Goal: Information Seeking & Learning: Learn about a topic

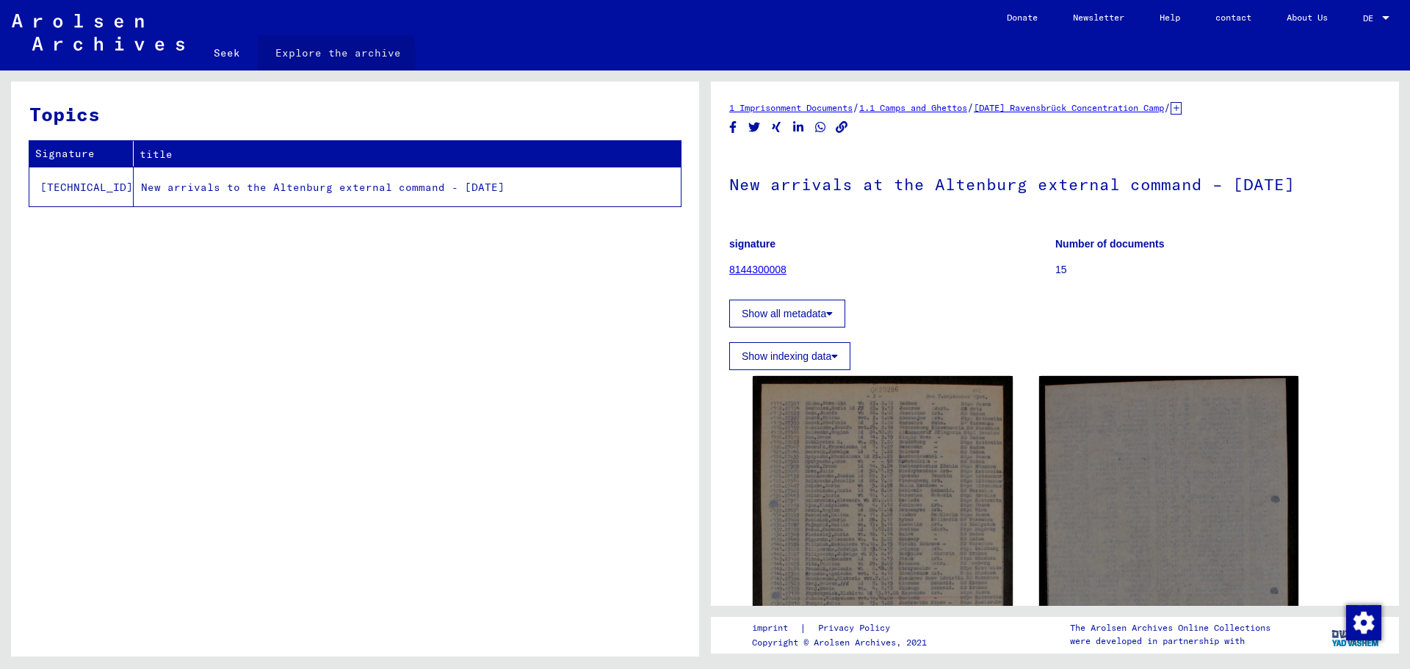
click at [327, 59] on font "Explore the archive" at bounding box center [338, 52] width 126 height 13
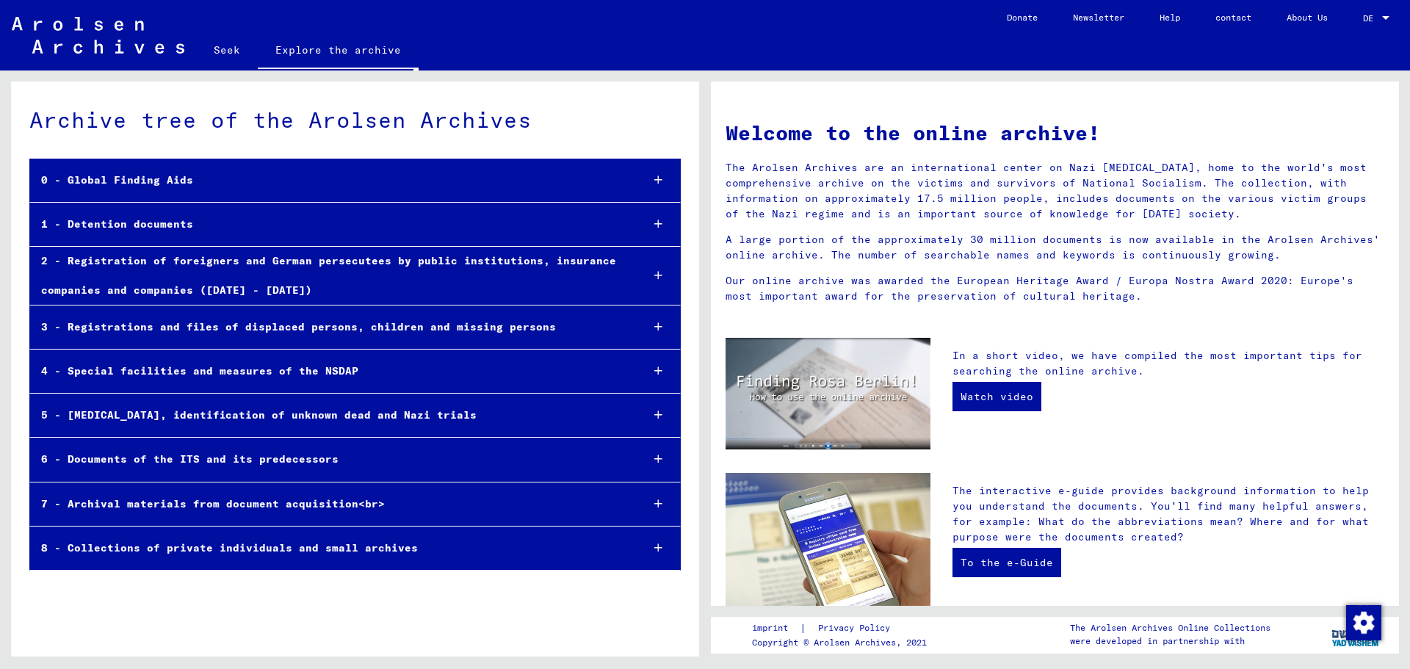
click at [654, 280] on icon at bounding box center [658, 275] width 8 height 10
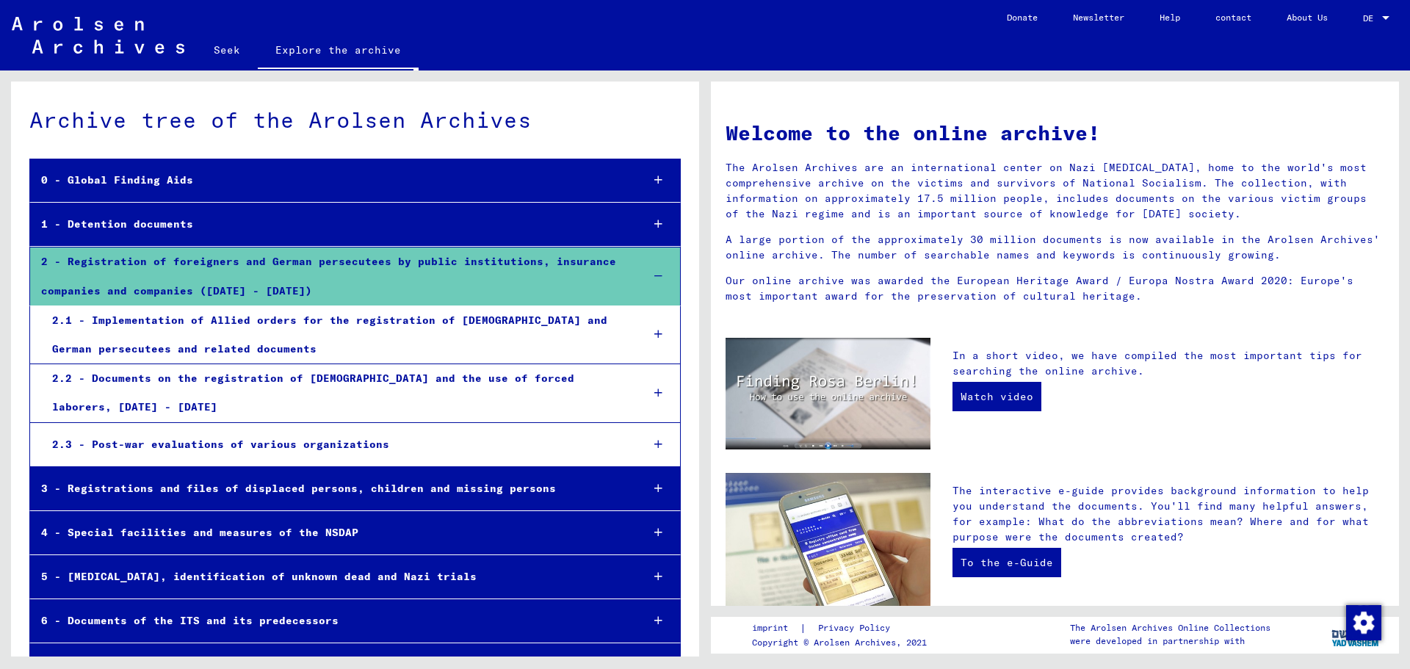
click at [654, 229] on icon at bounding box center [658, 224] width 8 height 10
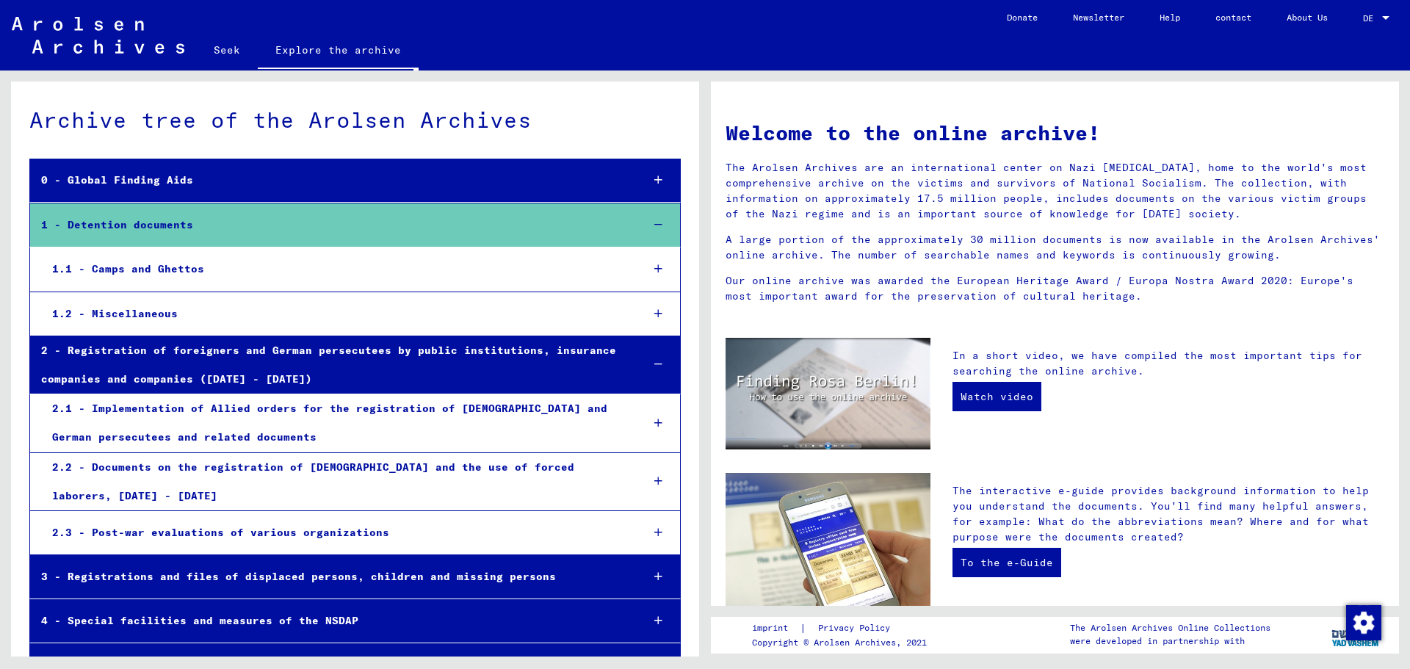
click at [654, 319] on icon at bounding box center [658, 313] width 8 height 10
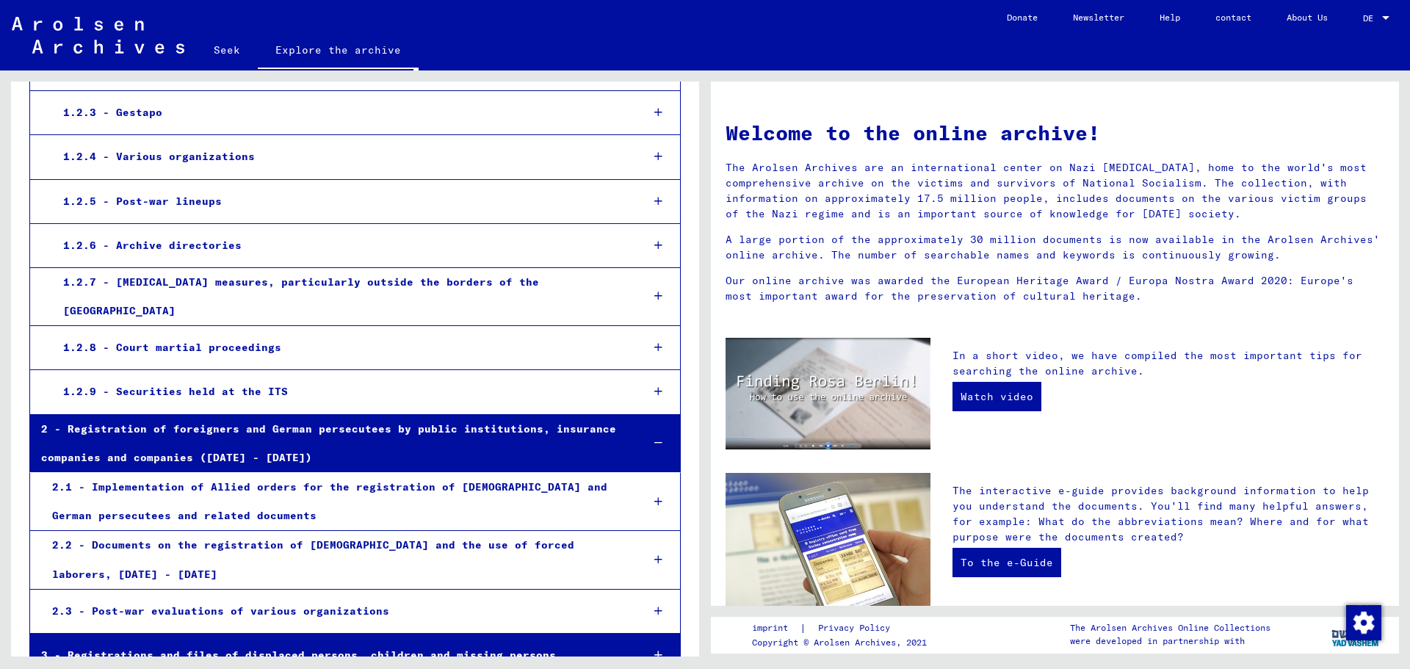
scroll to position [367, 0]
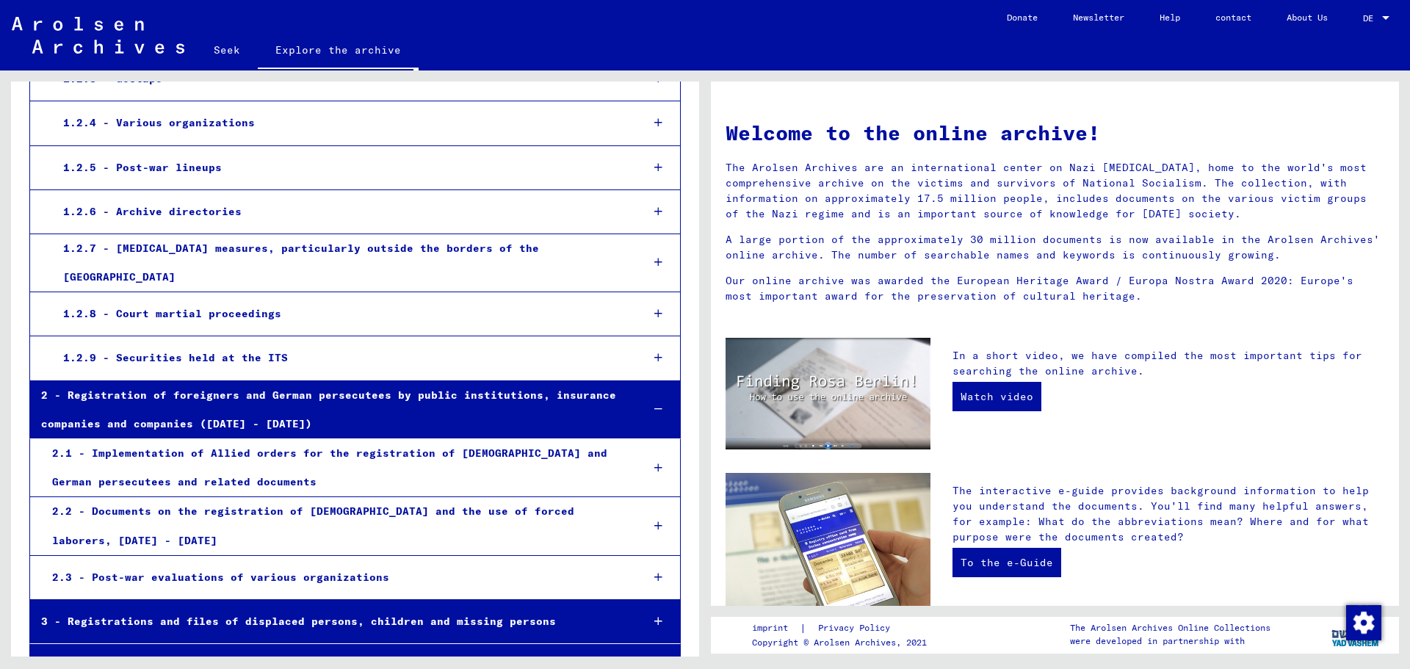
click at [654, 173] on icon at bounding box center [658, 167] width 8 height 10
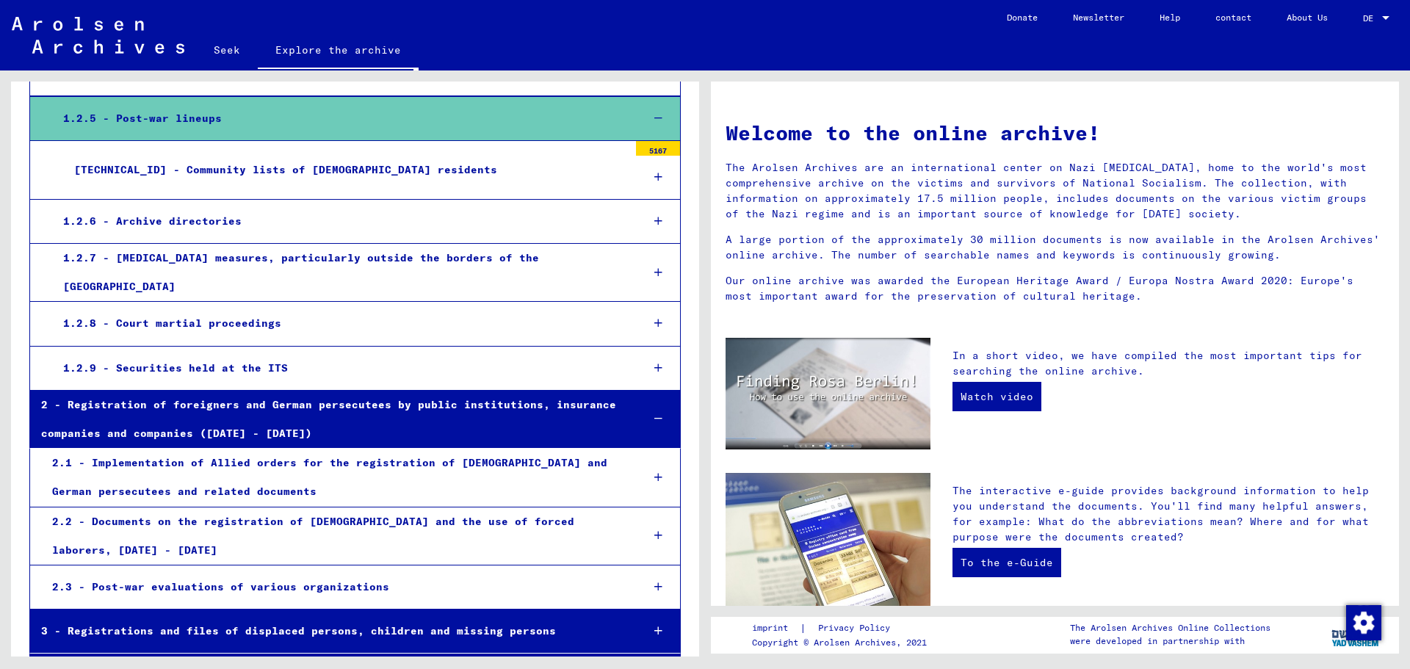
scroll to position [440, 0]
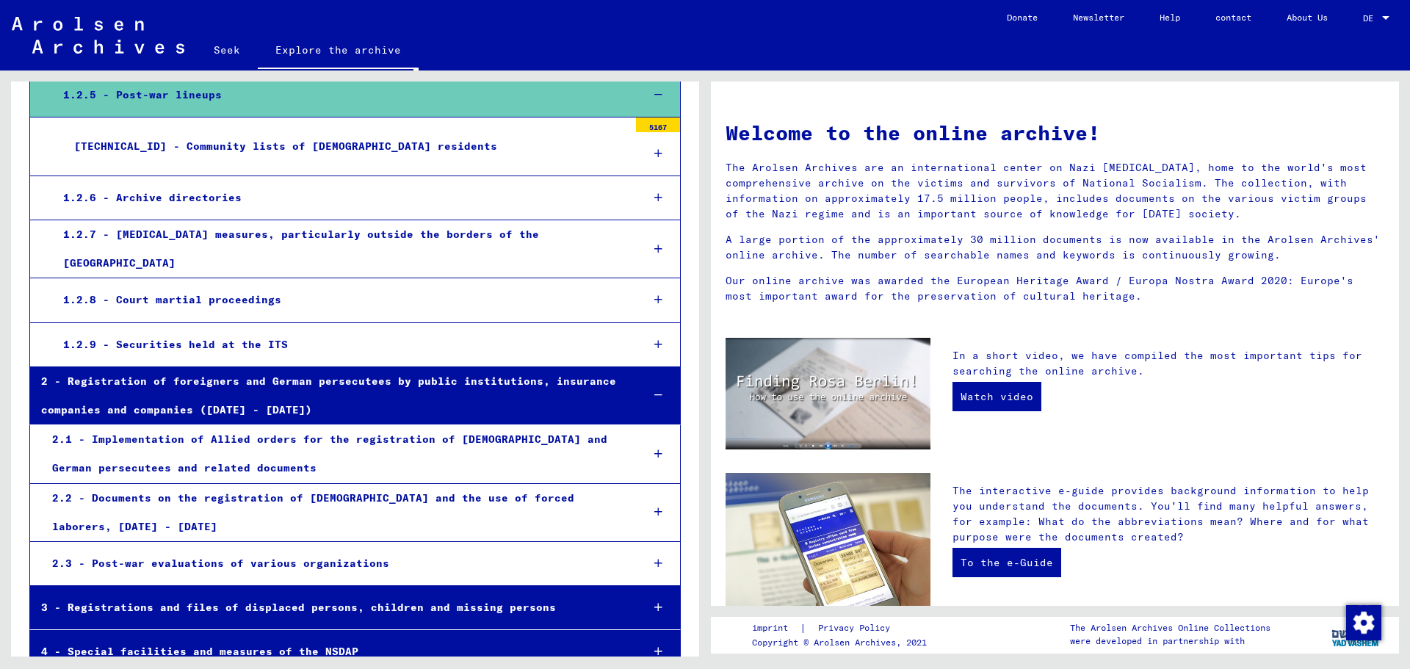
click at [654, 159] on icon at bounding box center [658, 153] width 8 height 10
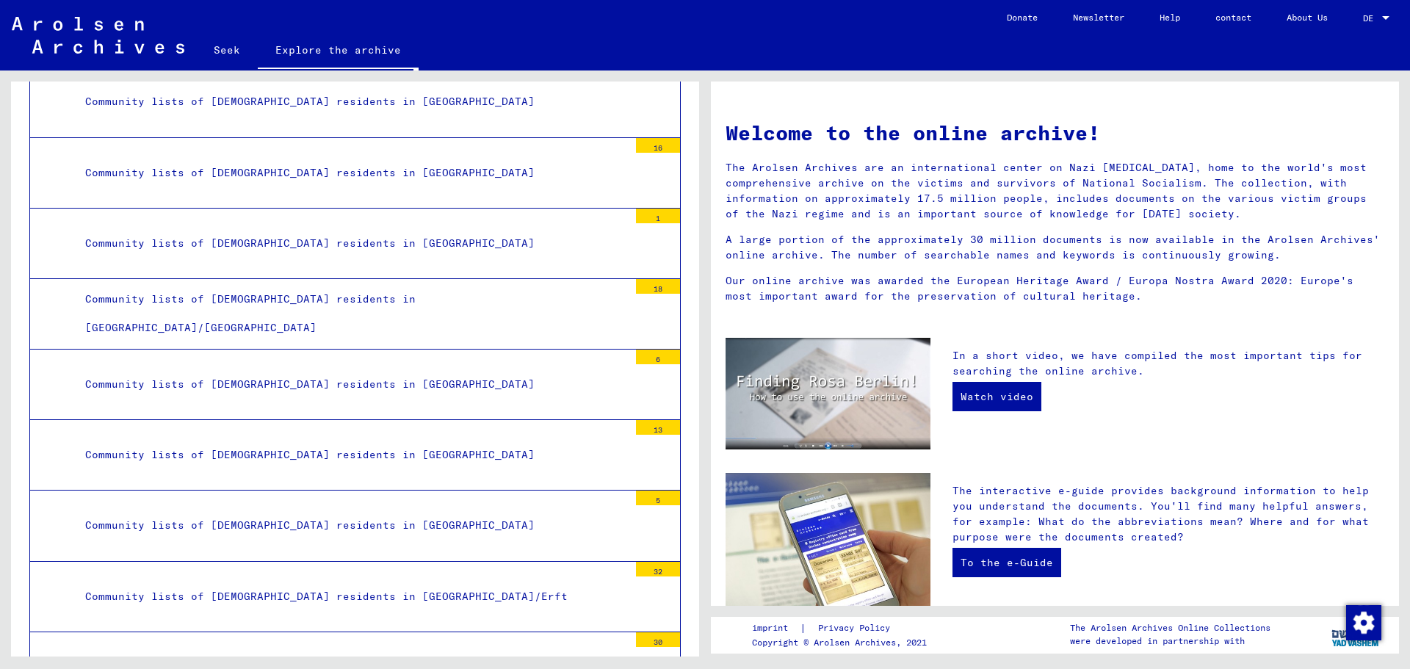
scroll to position [1540, 0]
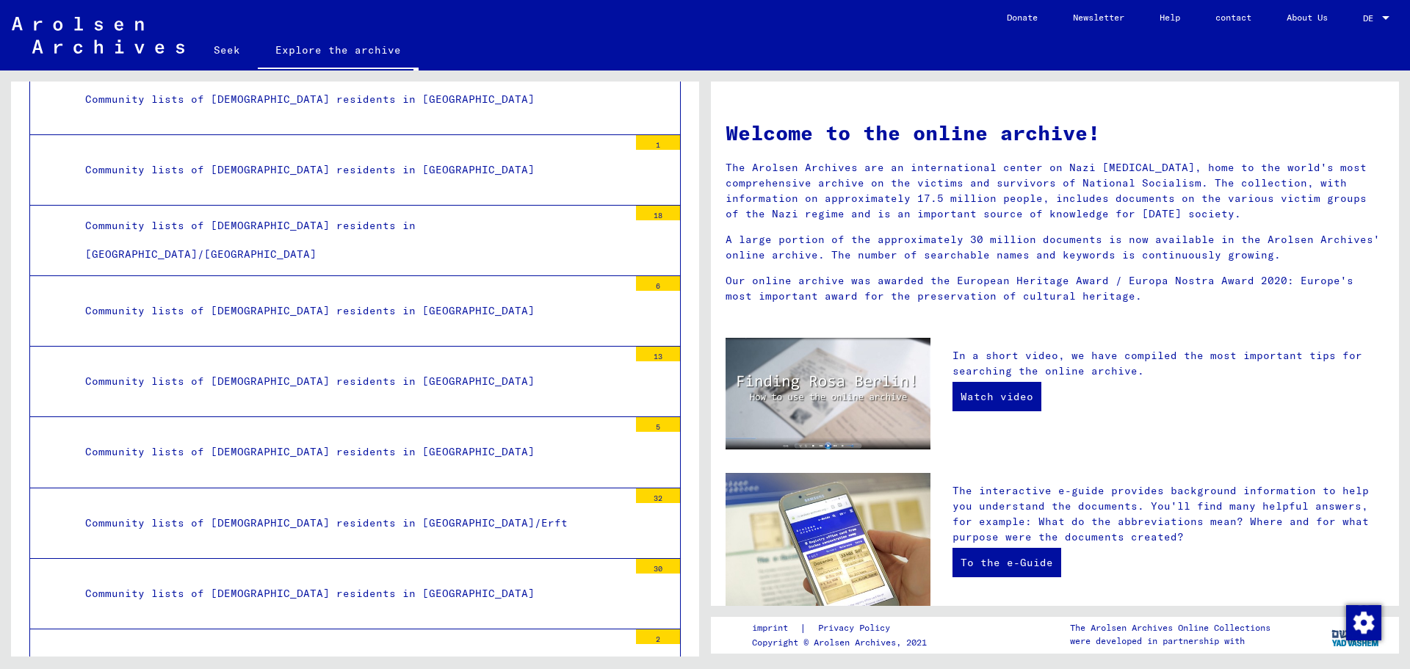
click at [289, 176] on font "Community lists of [DEMOGRAPHIC_DATA] residents in [GEOGRAPHIC_DATA]" at bounding box center [309, 169] width 449 height 13
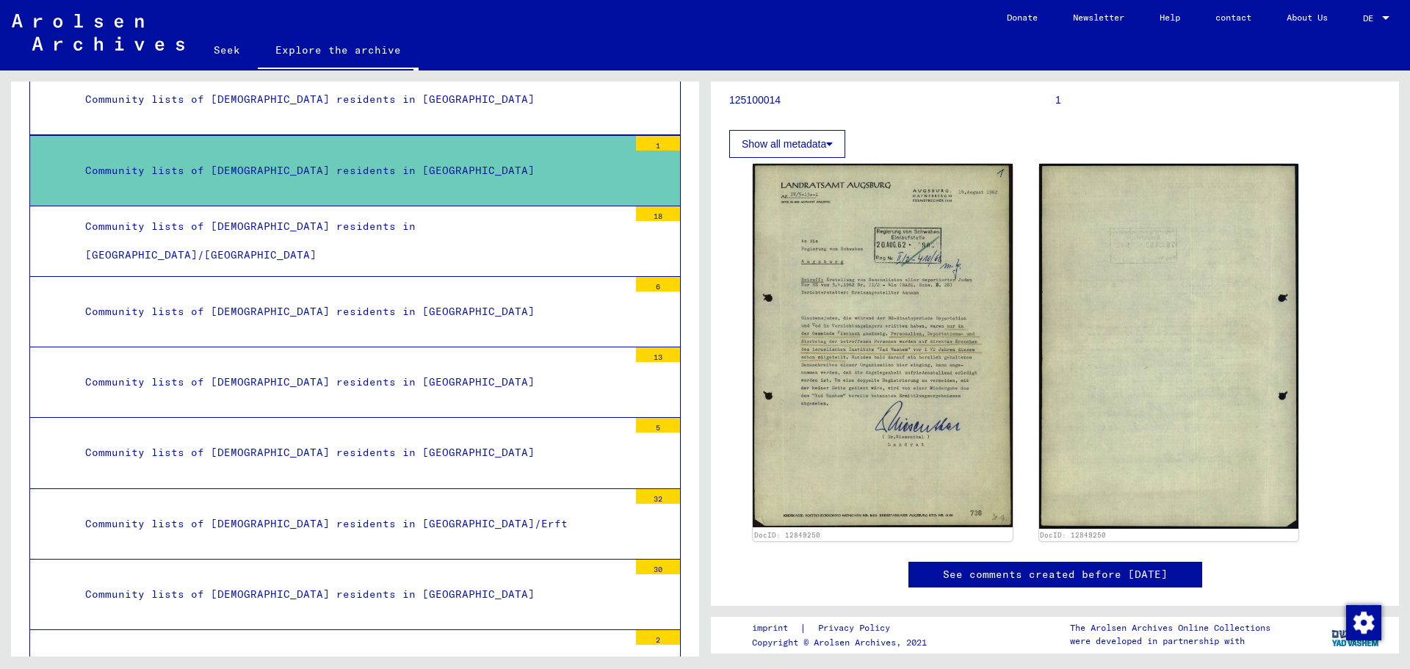
scroll to position [220, 0]
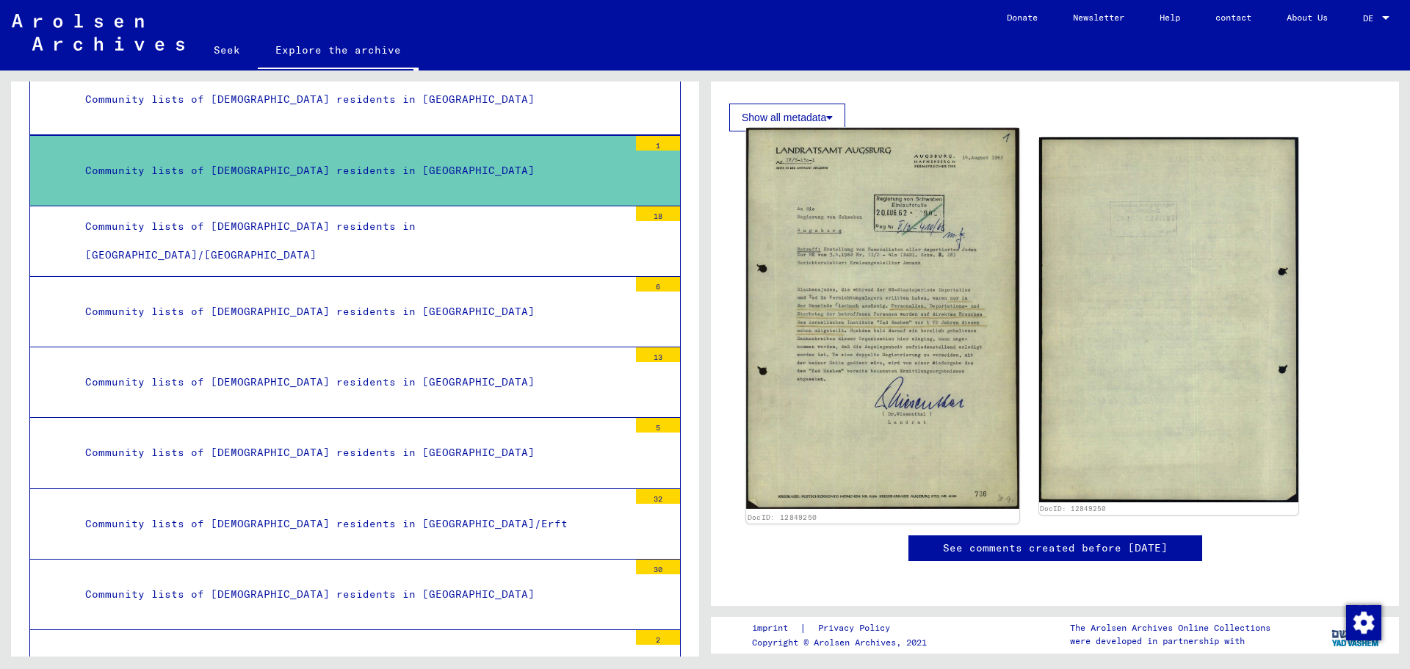
click at [845, 264] on img at bounding box center [882, 318] width 272 height 381
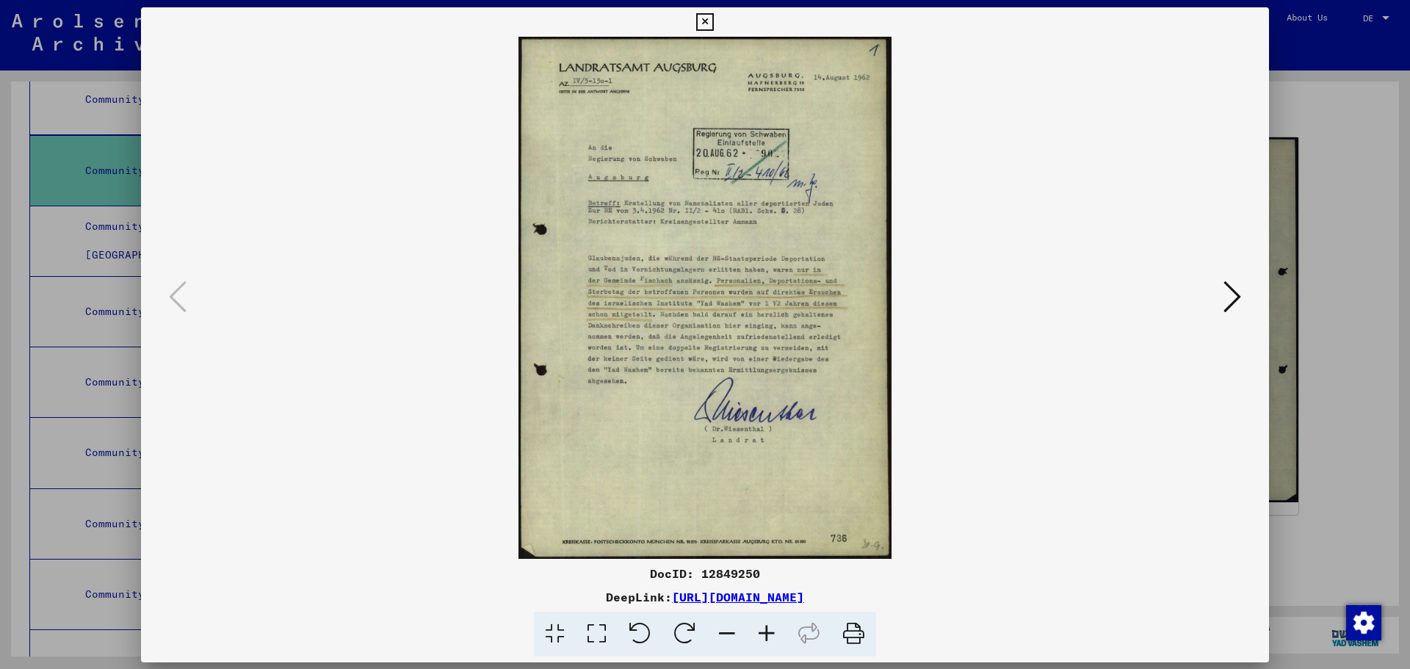
click at [845, 264] on img at bounding box center [705, 298] width 1028 height 522
click at [1223, 307] on icon at bounding box center [1232, 296] width 18 height 35
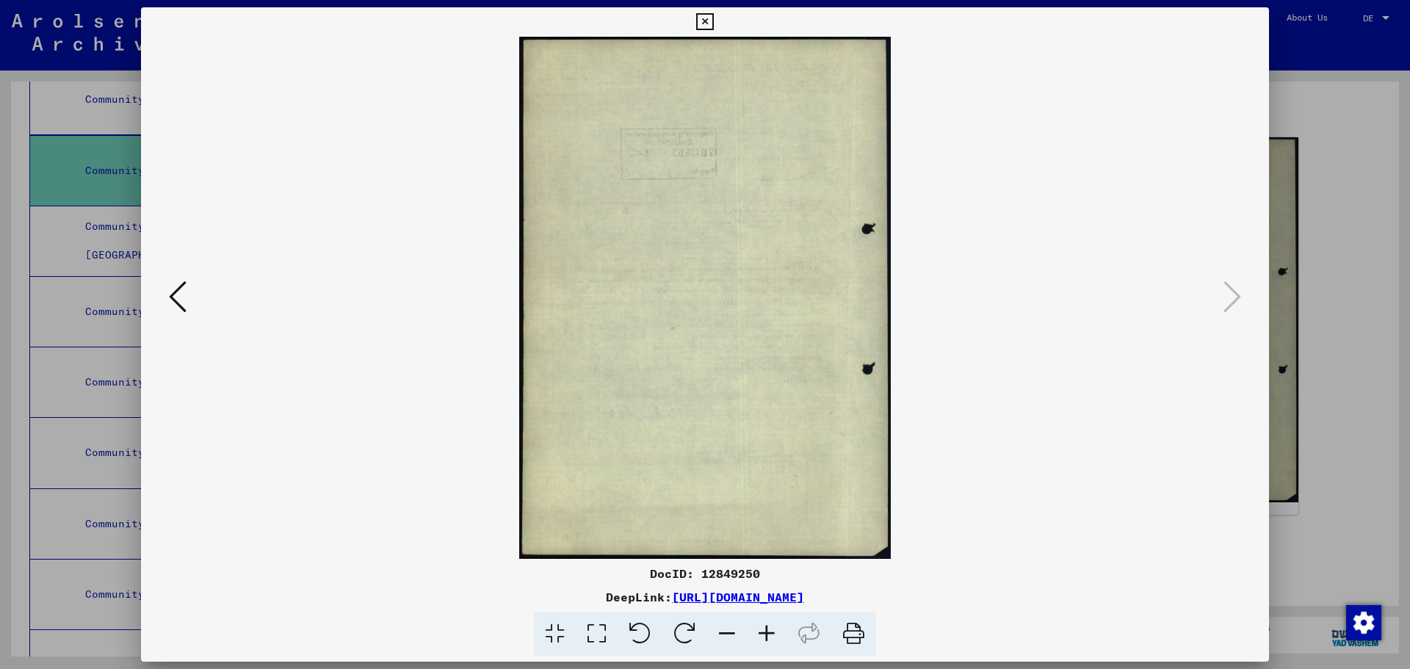
click at [703, 23] on icon at bounding box center [704, 22] width 17 height 18
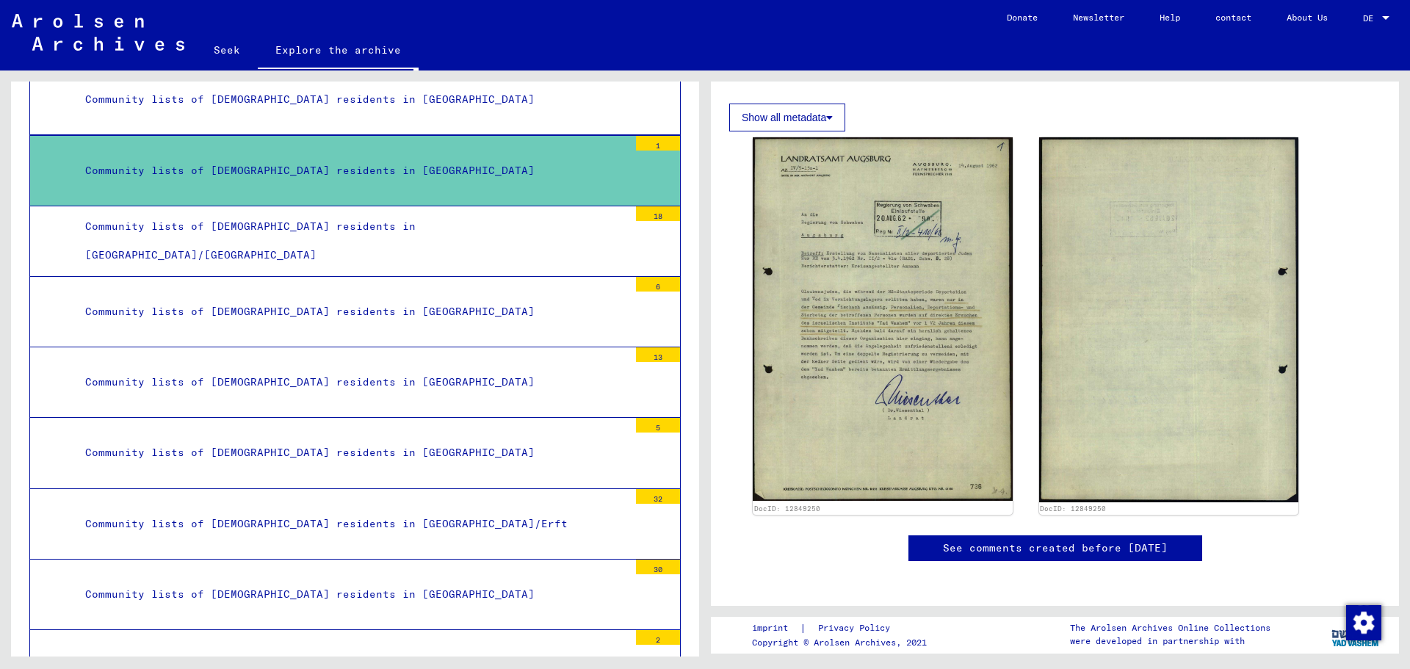
click at [817, 123] on font "Show all metadata" at bounding box center [784, 118] width 84 height 12
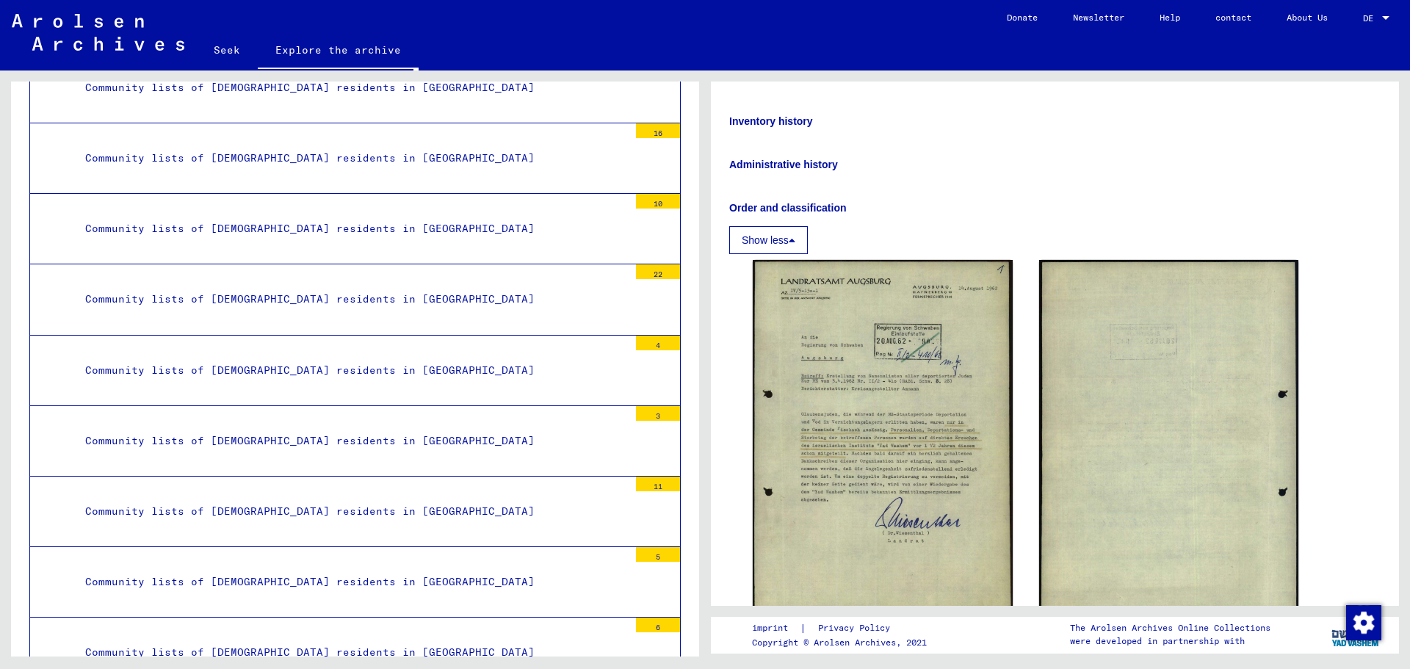
scroll to position [2861, 0]
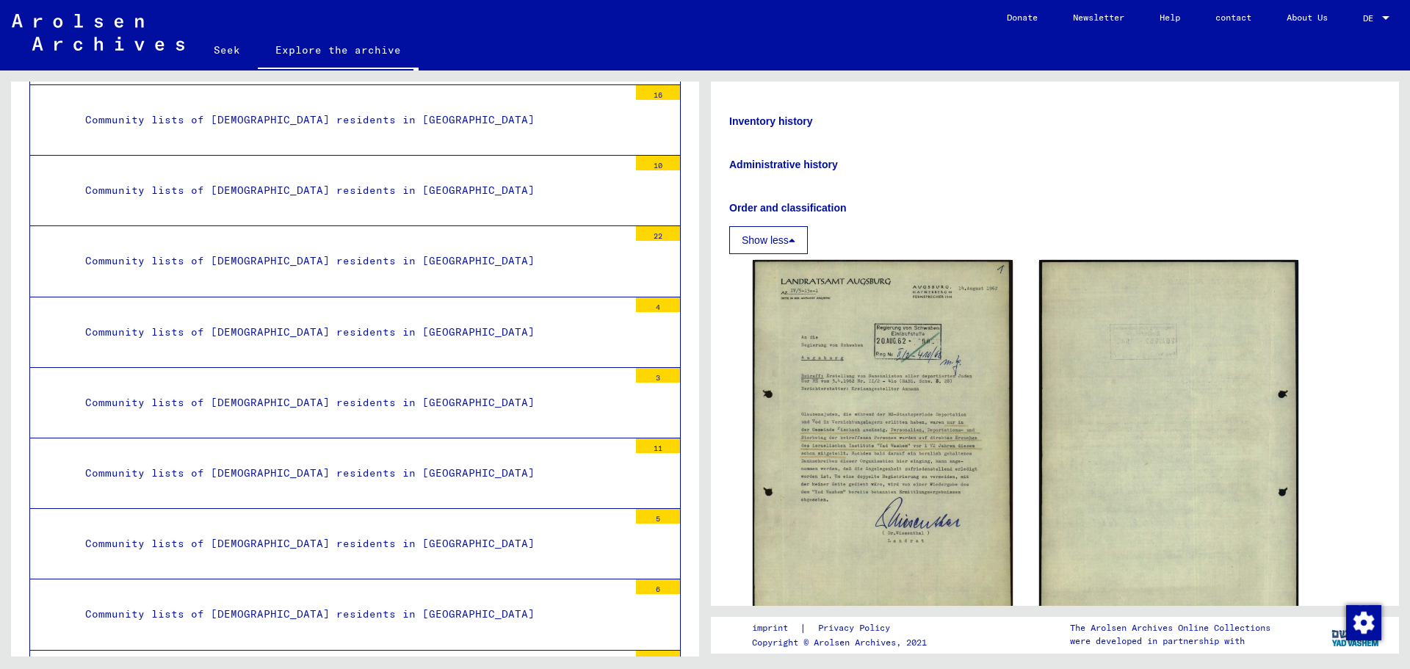
click at [367, 338] on font "Community lists of [DEMOGRAPHIC_DATA] residents in [GEOGRAPHIC_DATA]" at bounding box center [309, 331] width 449 height 13
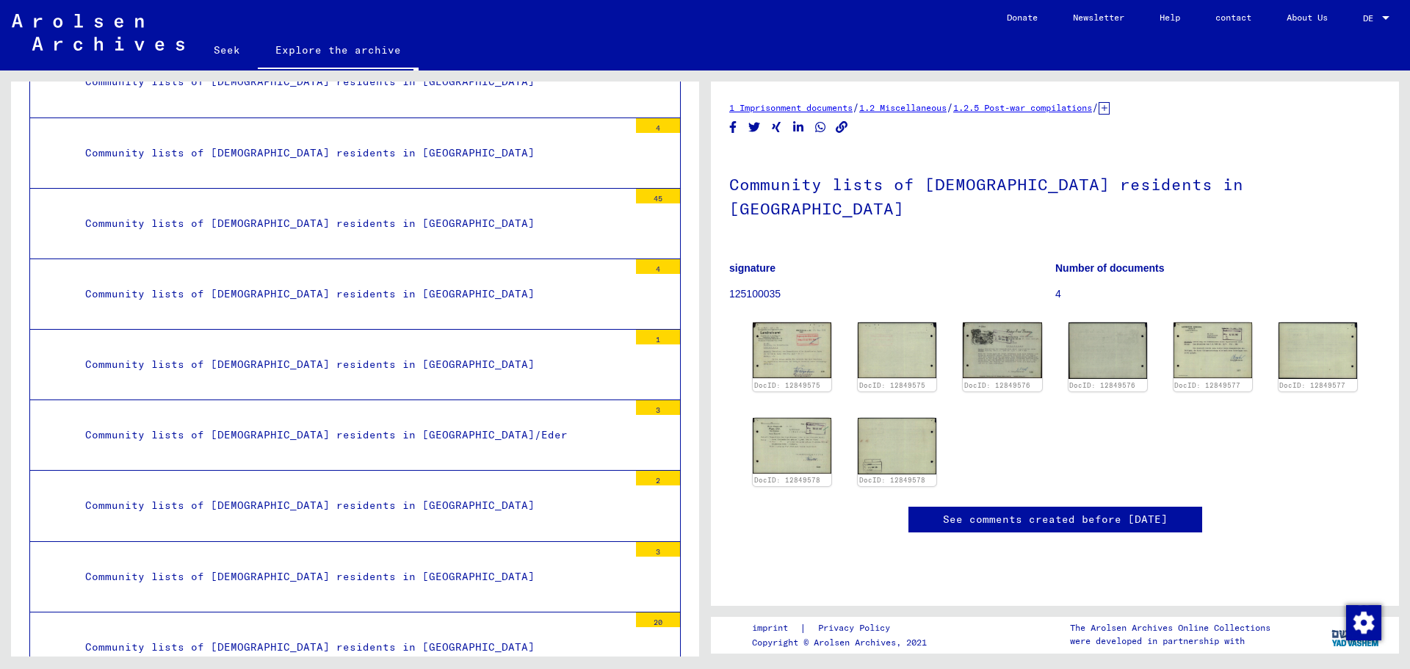
scroll to position [4917, 0]
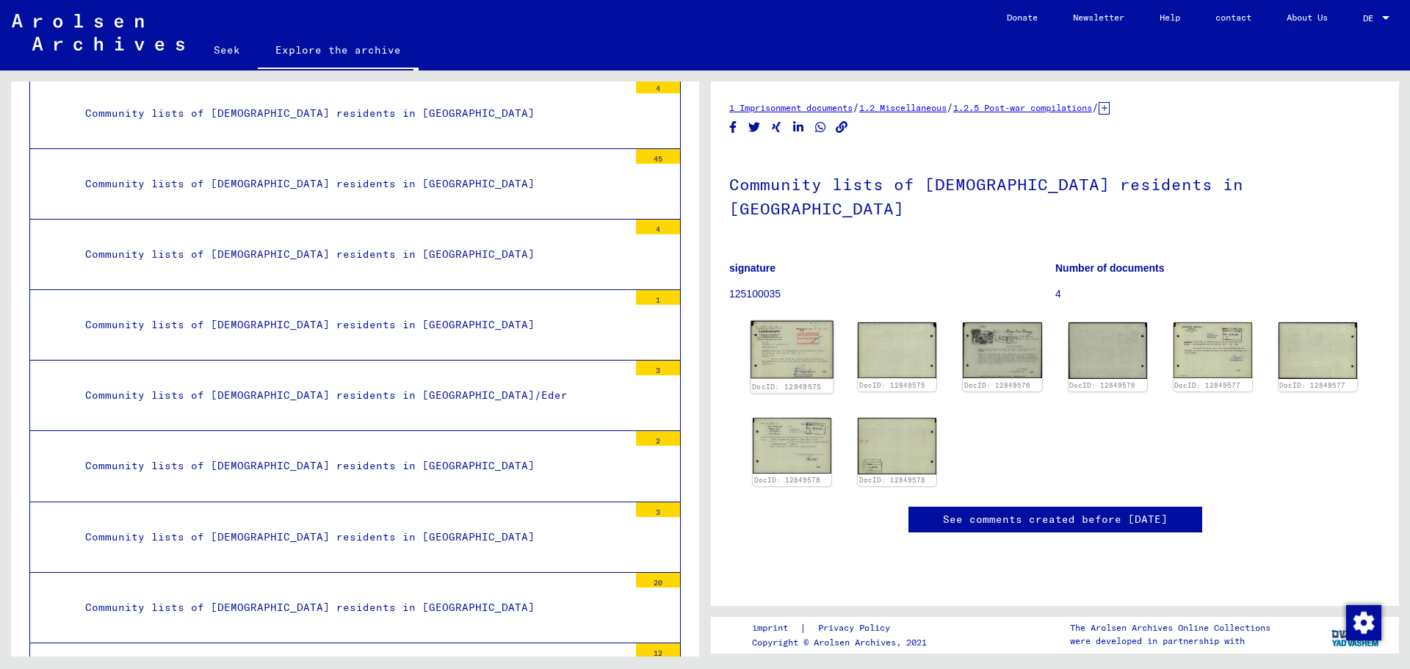
click at [797, 366] on img at bounding box center [791, 350] width 83 height 58
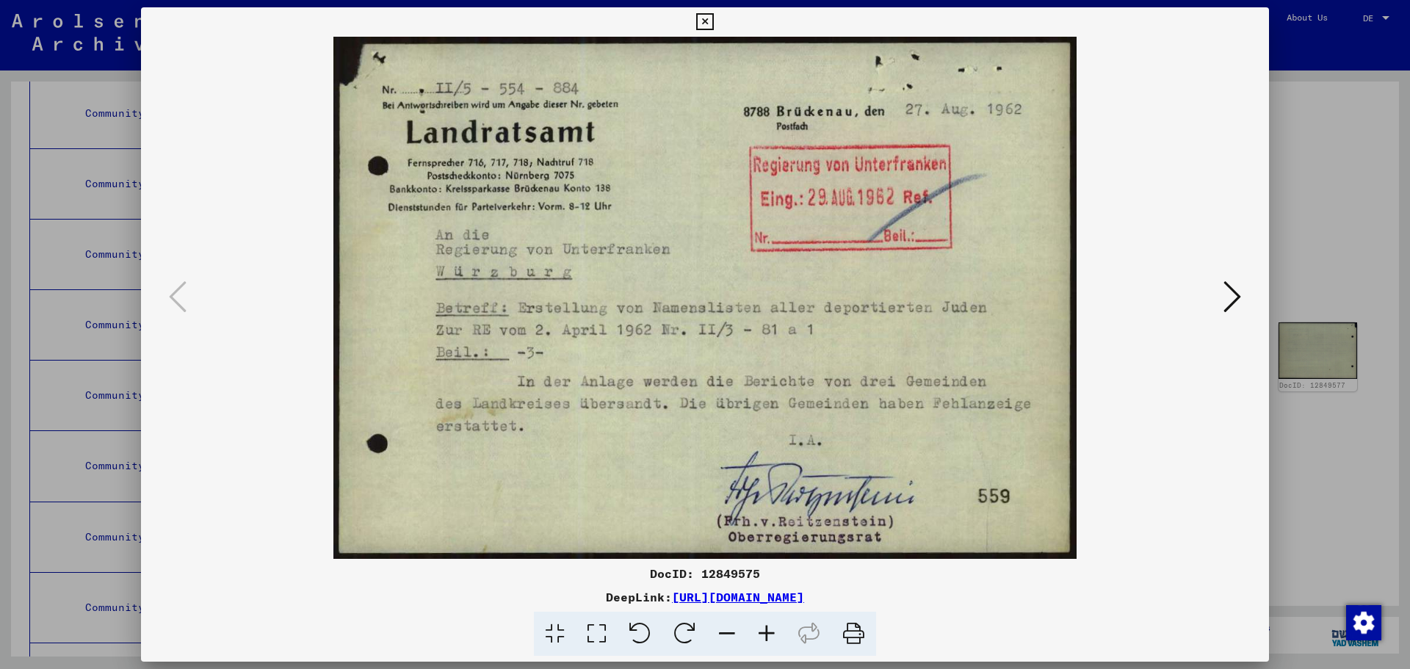
click at [1223, 295] on icon at bounding box center [1232, 296] width 18 height 35
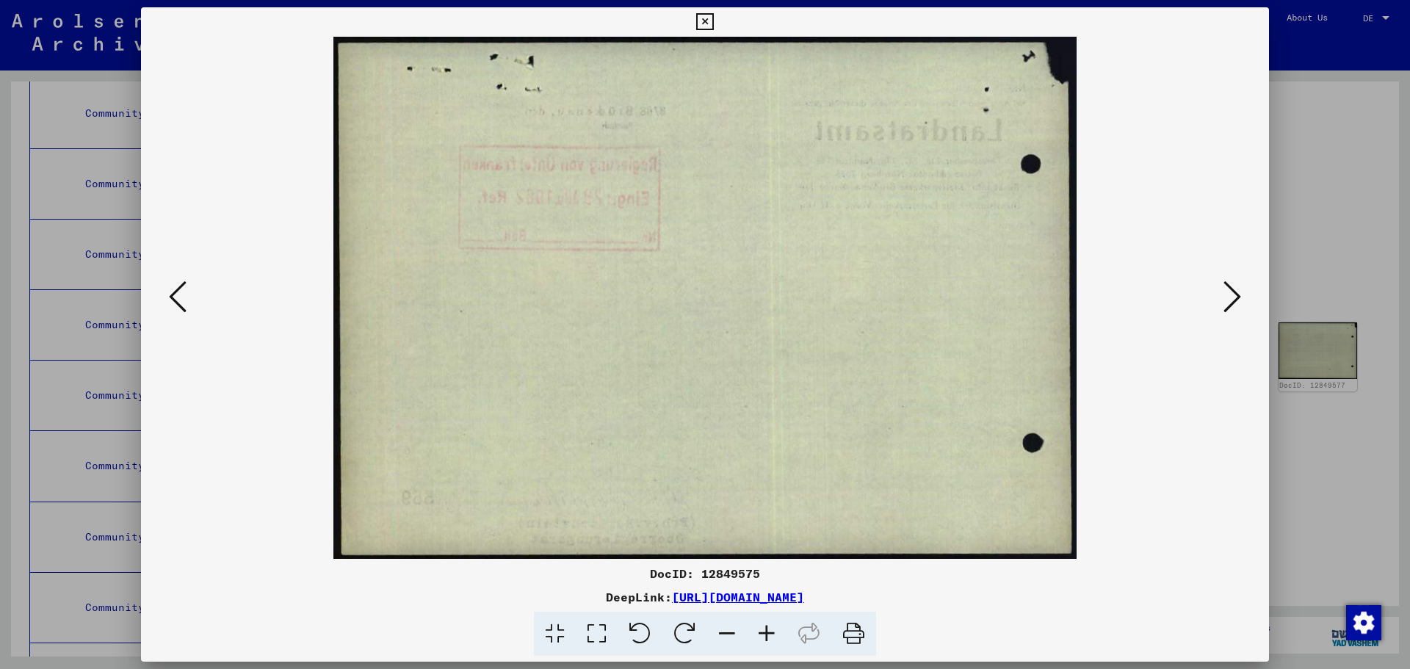
click at [1223, 303] on icon at bounding box center [1232, 296] width 18 height 35
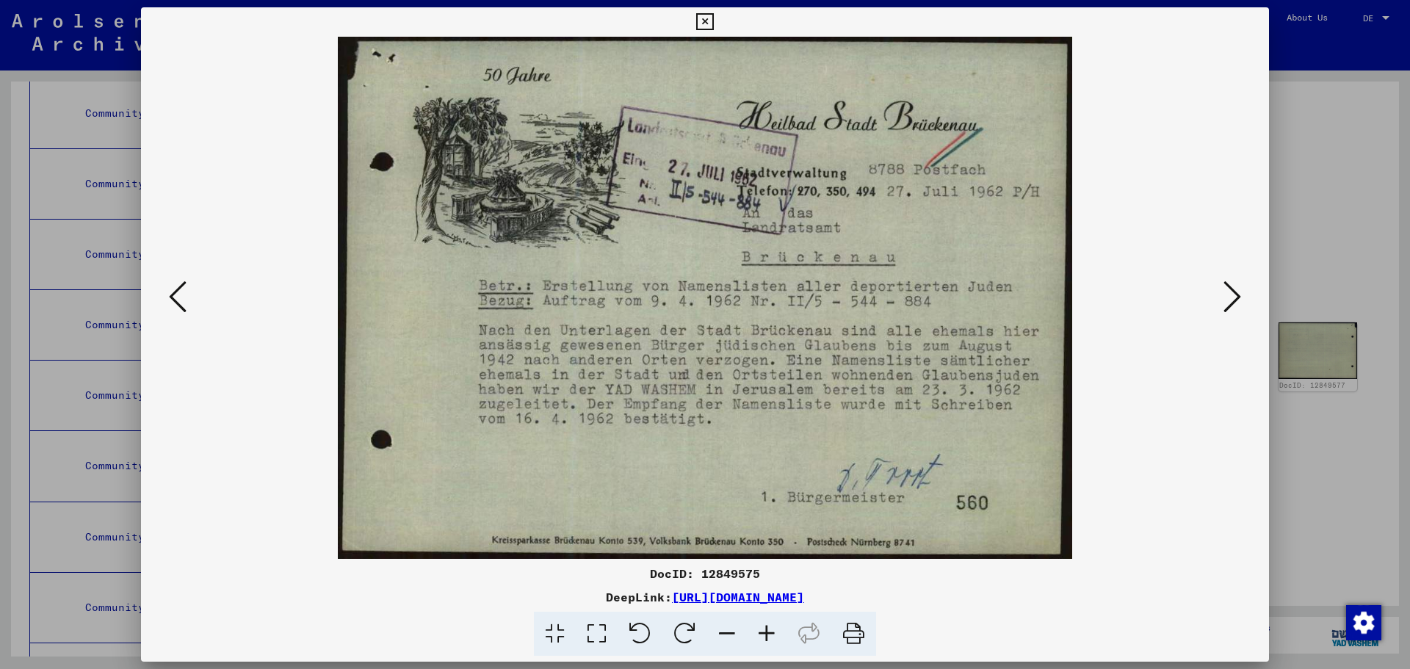
click at [1223, 303] on icon at bounding box center [1232, 296] width 18 height 35
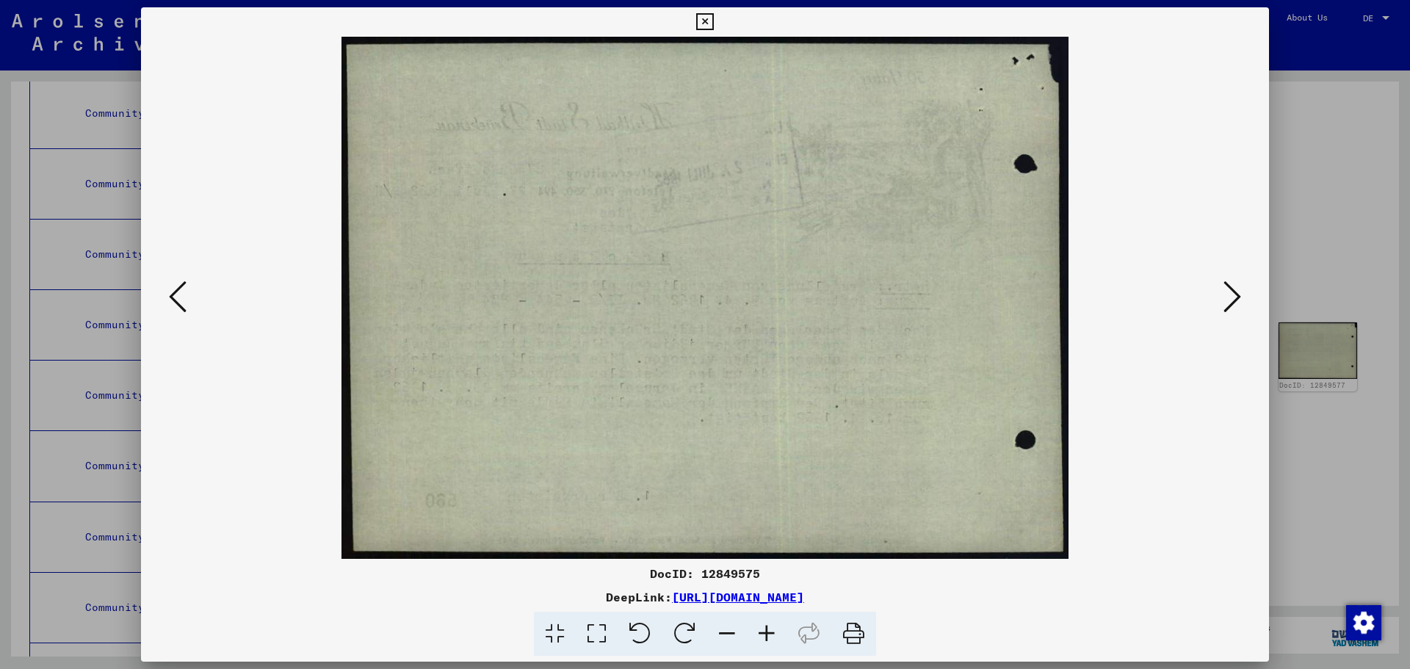
click at [1223, 303] on icon at bounding box center [1232, 296] width 18 height 35
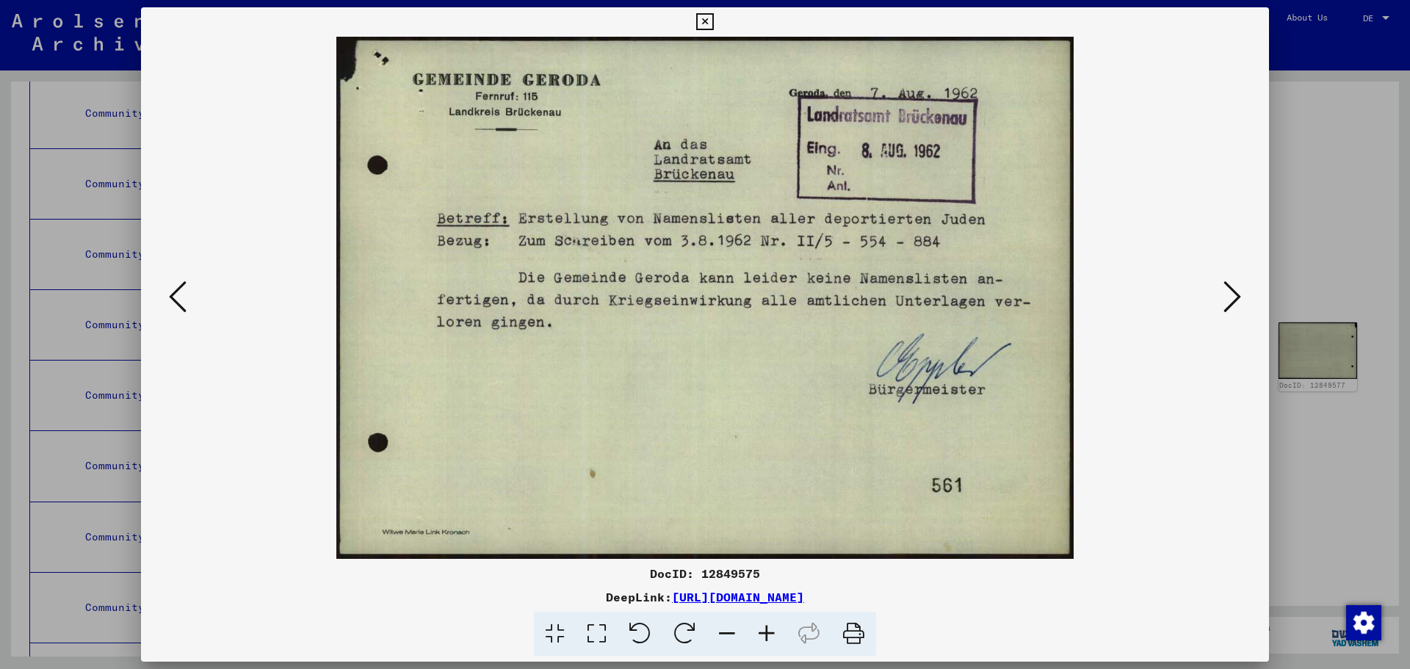
click at [1223, 303] on icon at bounding box center [1232, 296] width 18 height 35
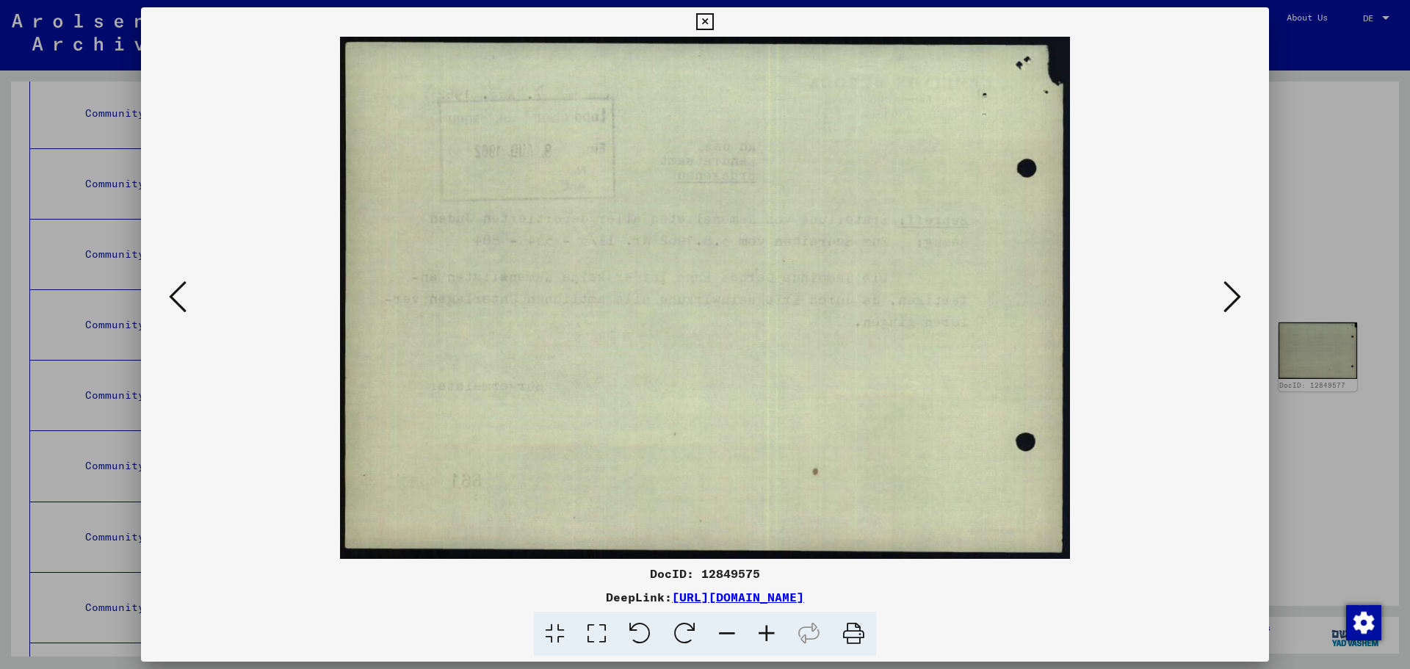
click at [1223, 303] on icon at bounding box center [1232, 296] width 18 height 35
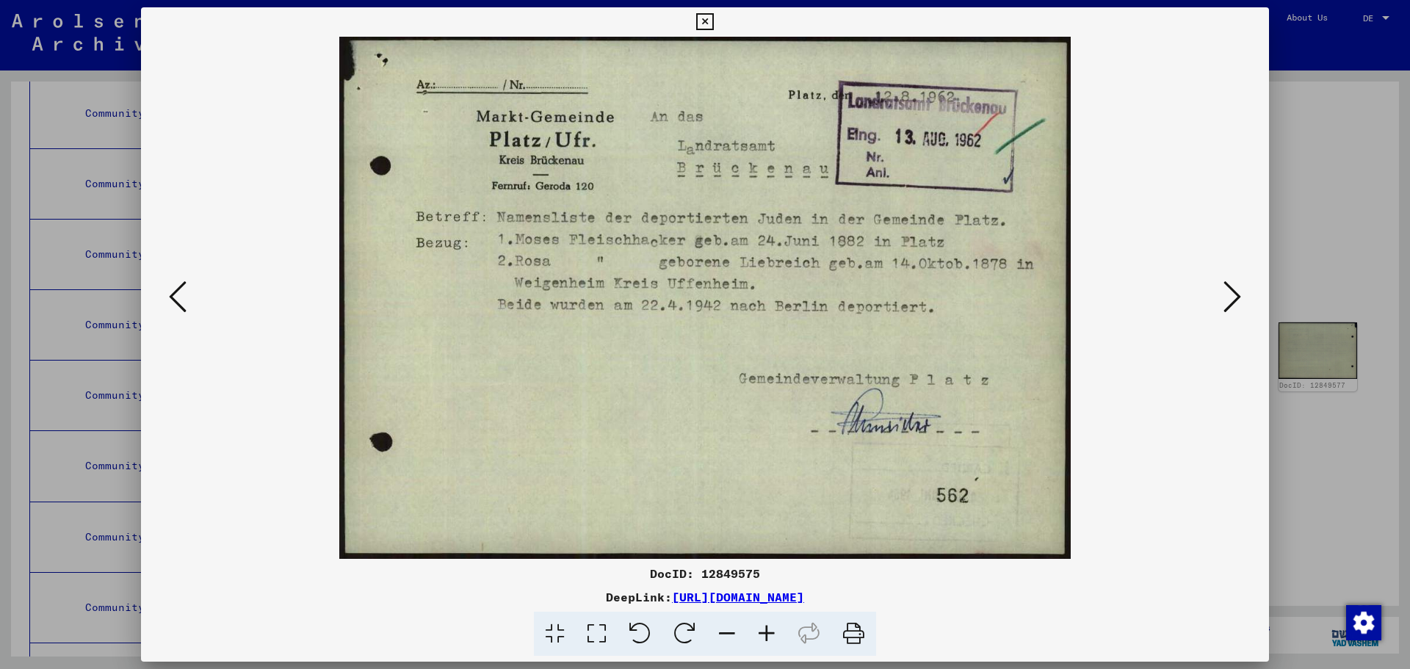
click at [1223, 303] on icon at bounding box center [1232, 296] width 18 height 35
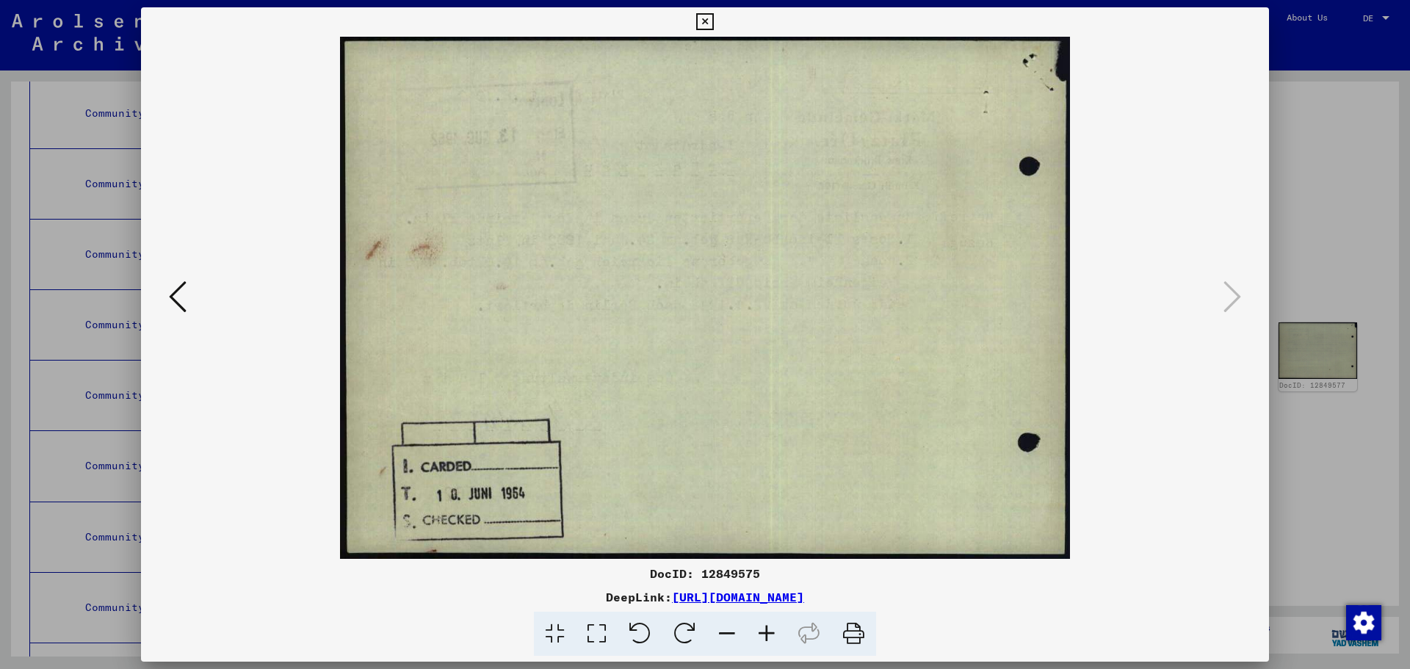
click at [713, 21] on icon at bounding box center [704, 22] width 17 height 18
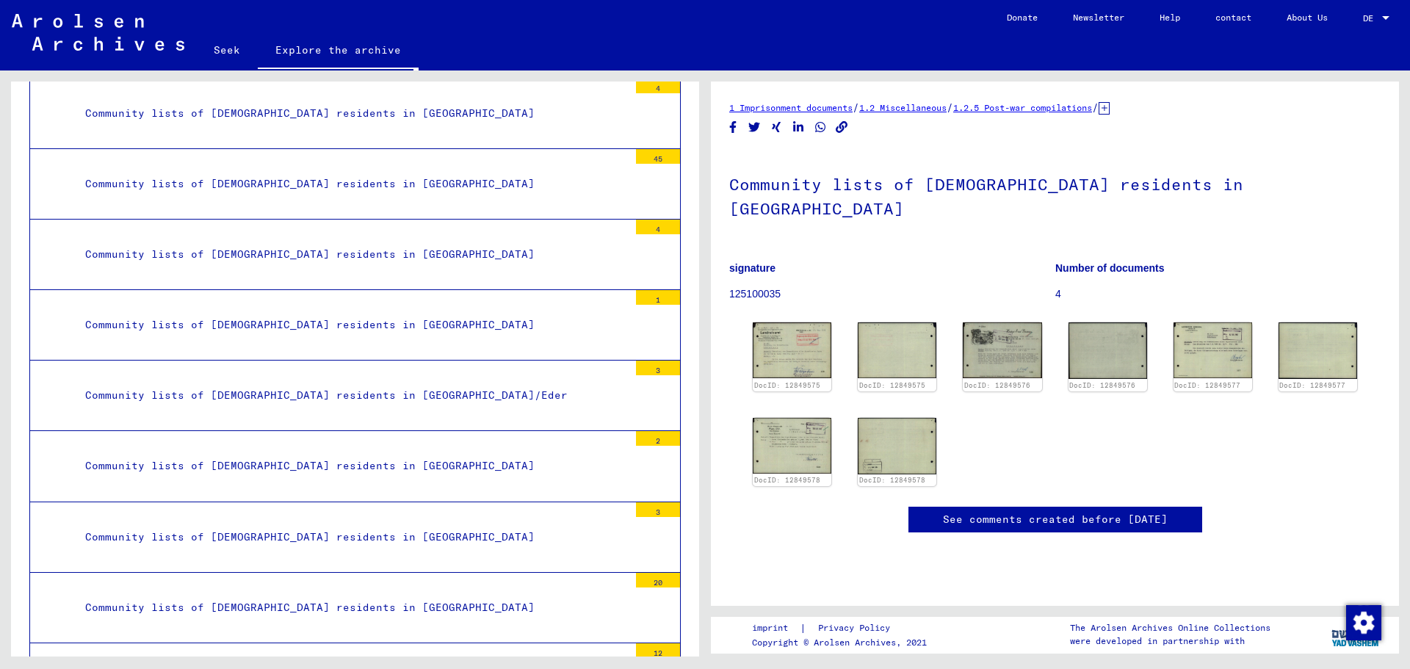
click at [1105, 526] on font "See comments created before [DATE]" at bounding box center [1055, 519] width 225 height 13
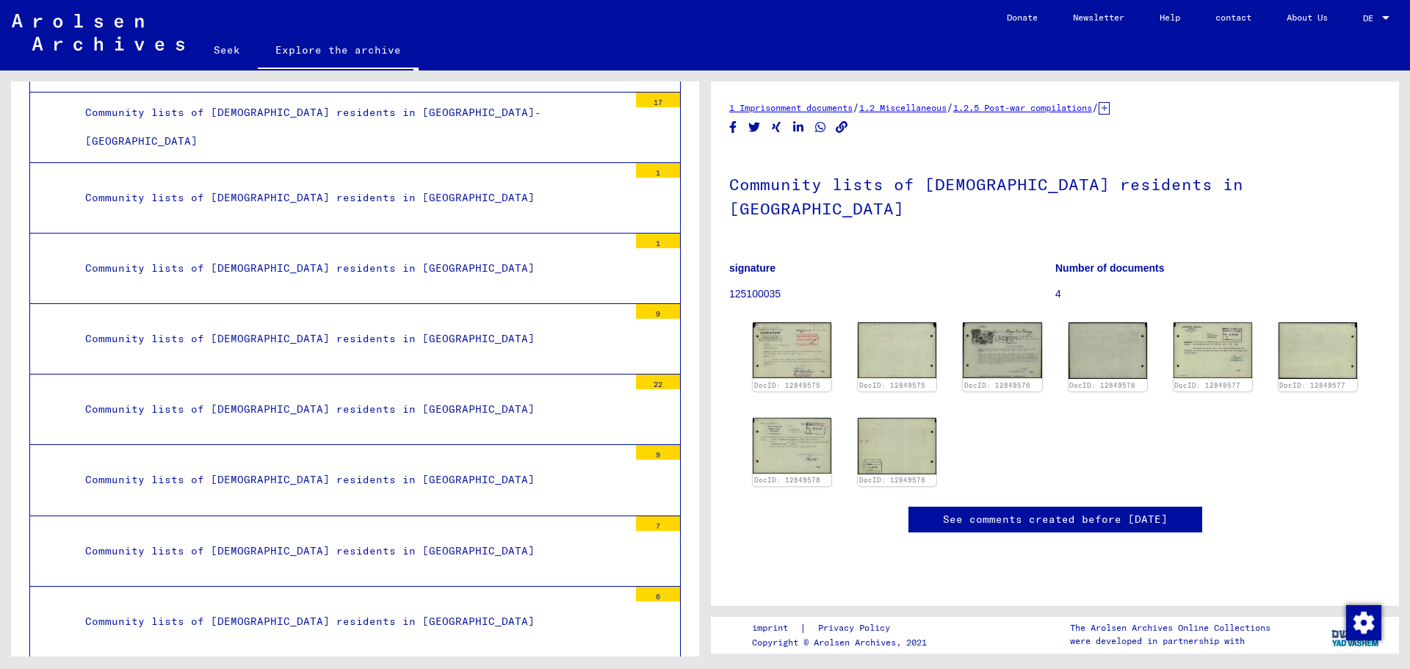
scroll to position [7413, 0]
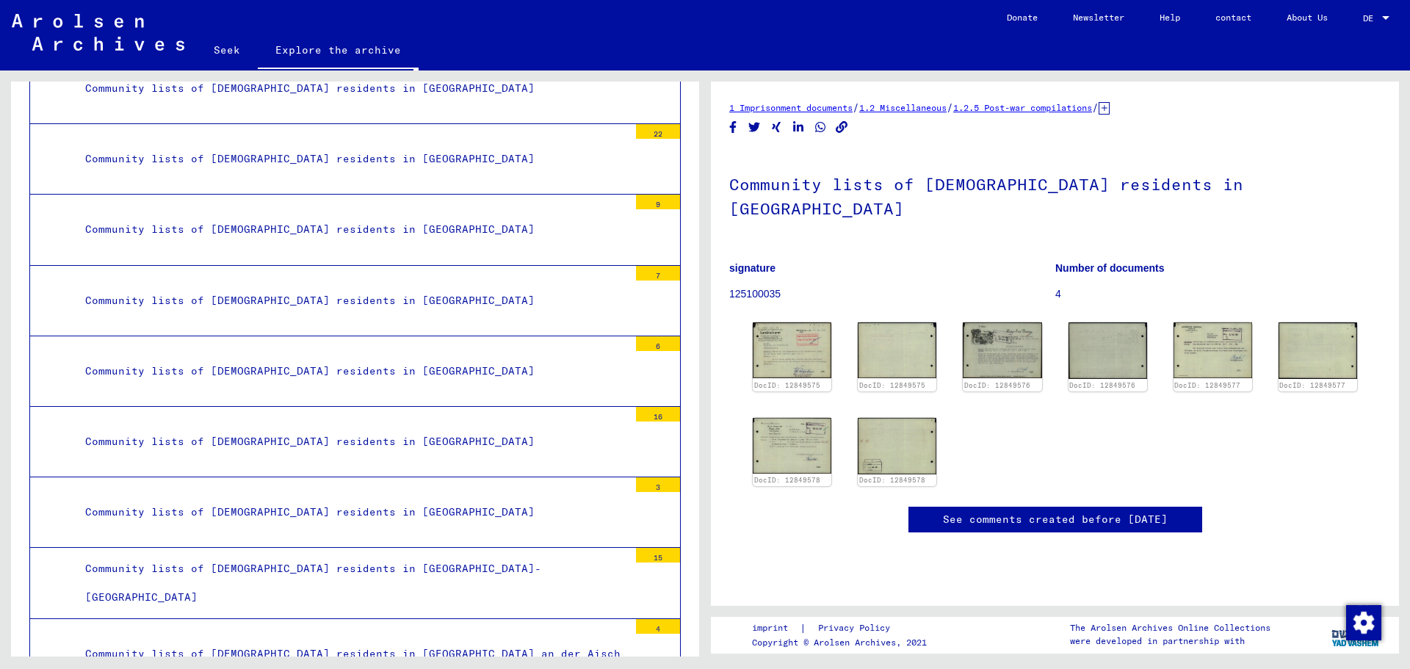
click at [411, 526] on div "Community lists of [DEMOGRAPHIC_DATA] residents in [GEOGRAPHIC_DATA]" at bounding box center [351, 512] width 554 height 29
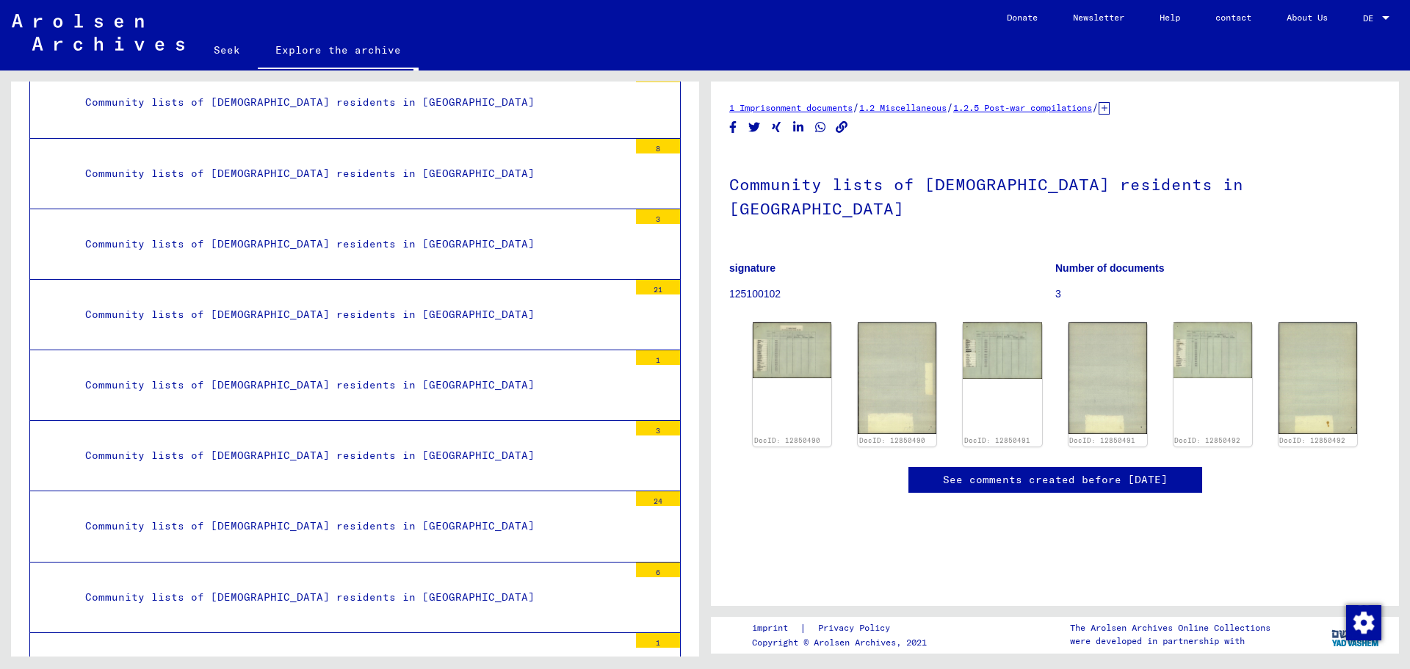
scroll to position [9395, 0]
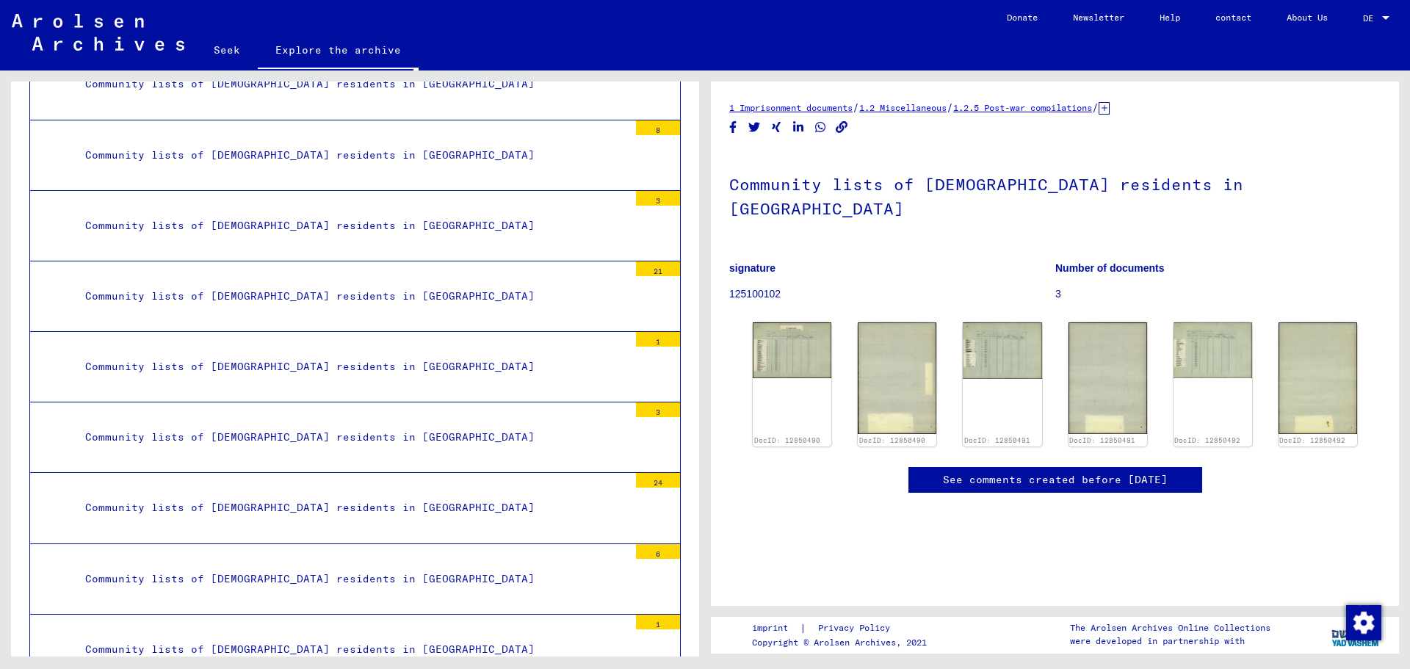
click at [347, 303] on font "Community lists of [DEMOGRAPHIC_DATA] residents in [GEOGRAPHIC_DATA]" at bounding box center [309, 295] width 449 height 13
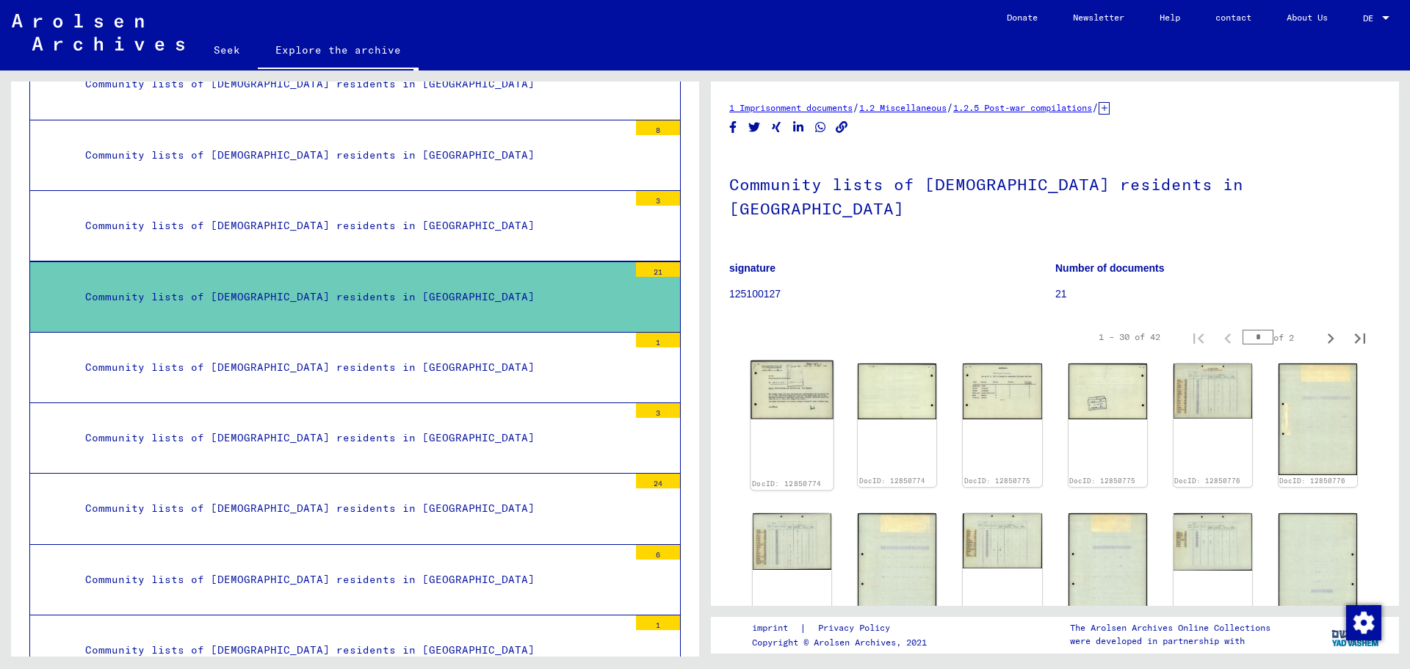
click at [798, 388] on img at bounding box center [791, 390] width 83 height 59
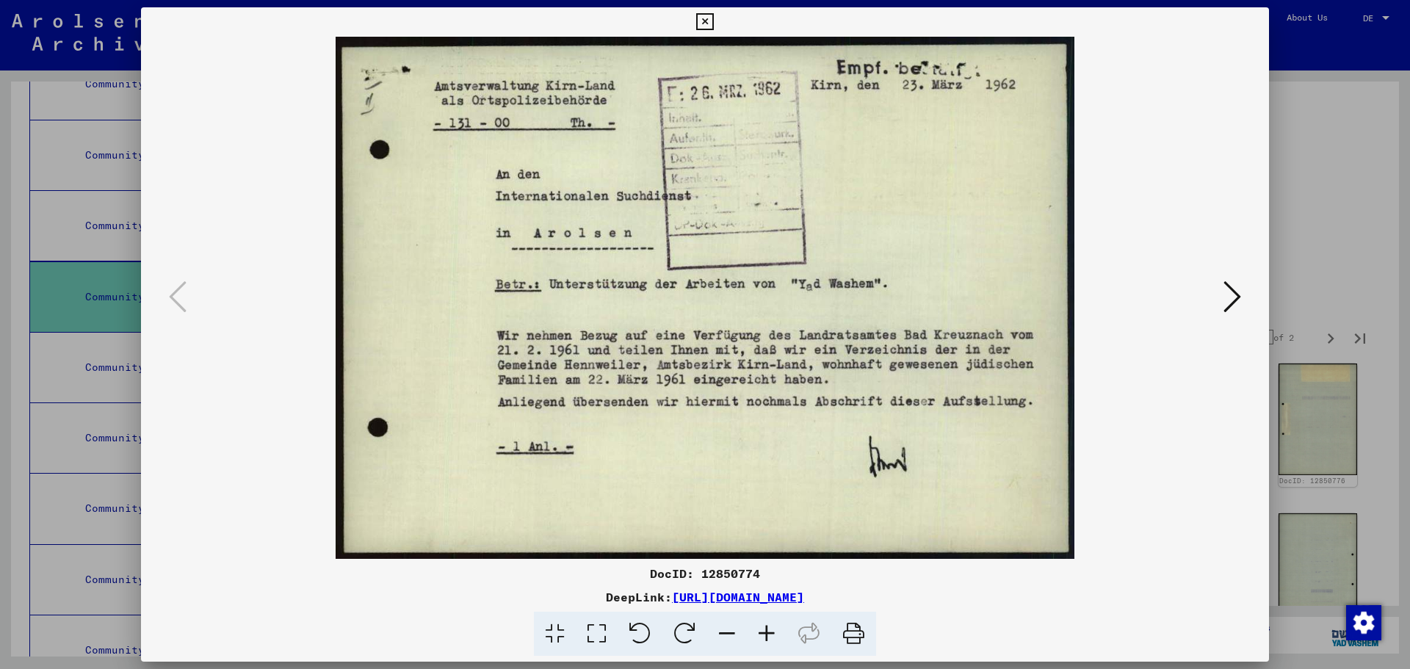
click at [707, 23] on icon at bounding box center [704, 22] width 17 height 18
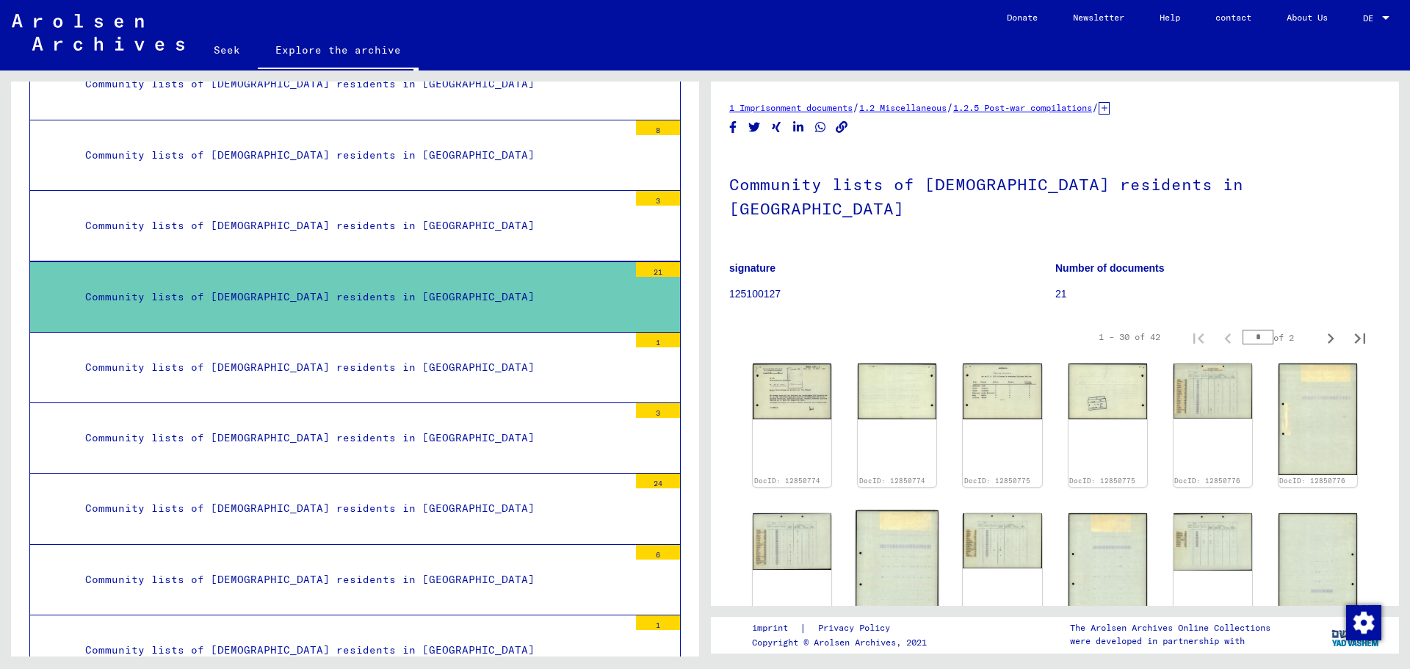
click at [901, 561] on img at bounding box center [896, 568] width 83 height 117
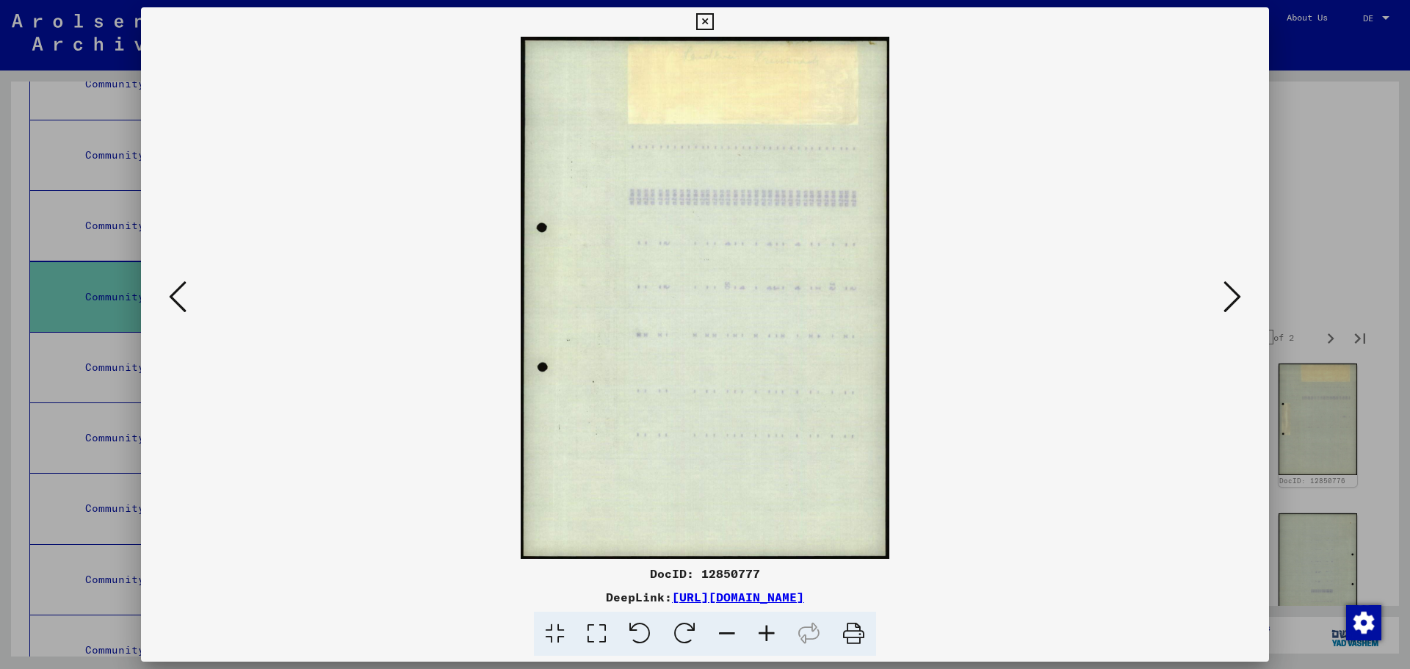
click at [186, 297] on icon at bounding box center [178, 296] width 18 height 35
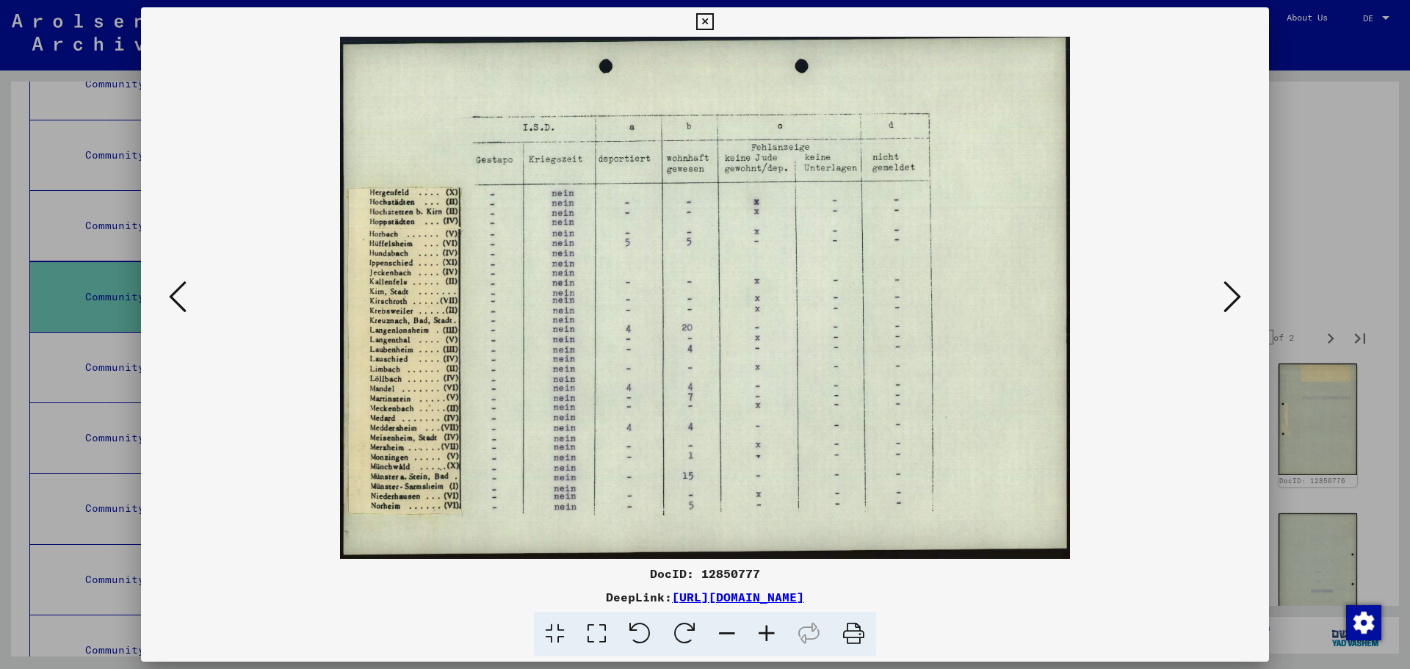
click at [186, 297] on icon at bounding box center [178, 296] width 18 height 35
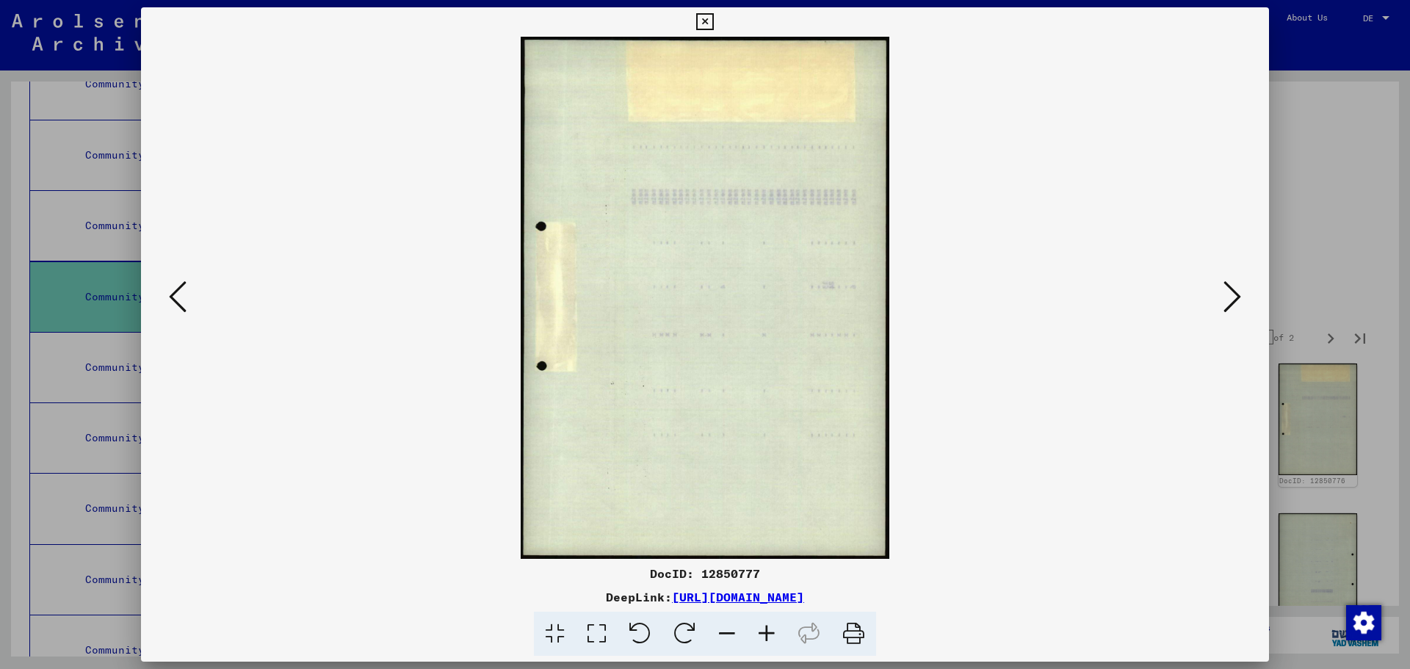
click at [186, 297] on icon at bounding box center [178, 296] width 18 height 35
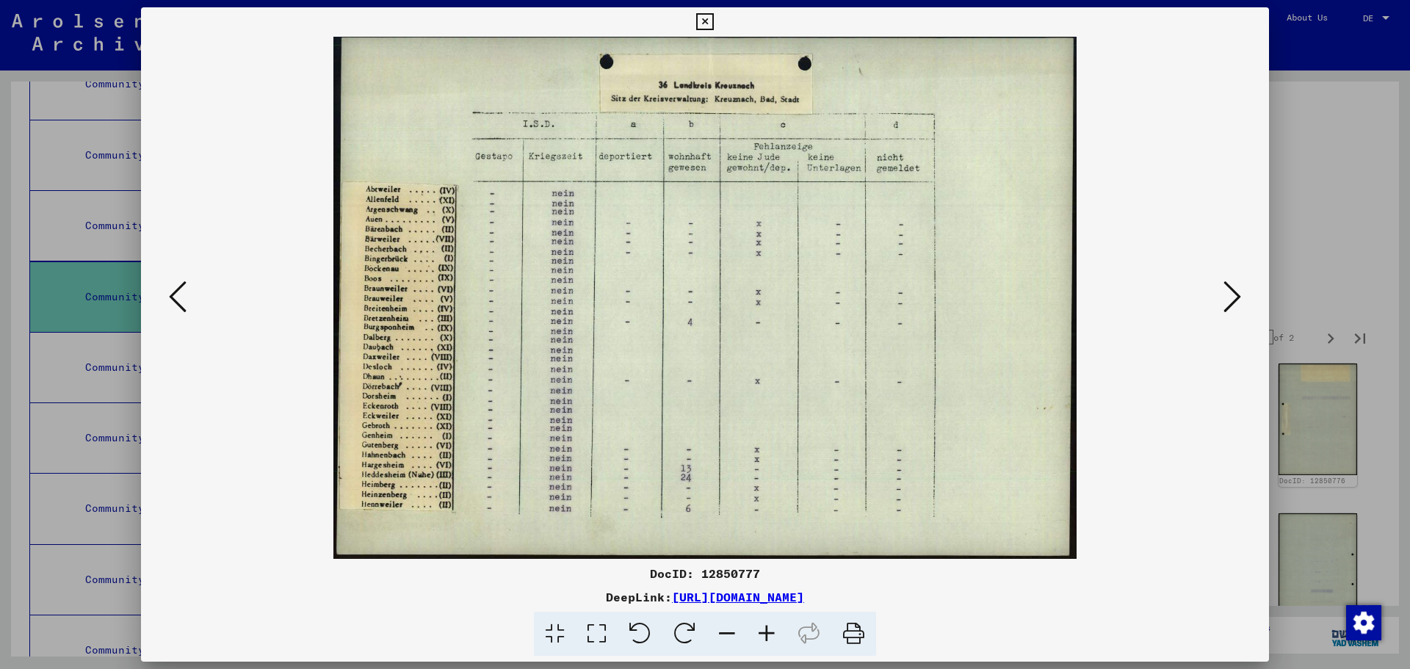
click at [186, 300] on icon at bounding box center [178, 296] width 18 height 35
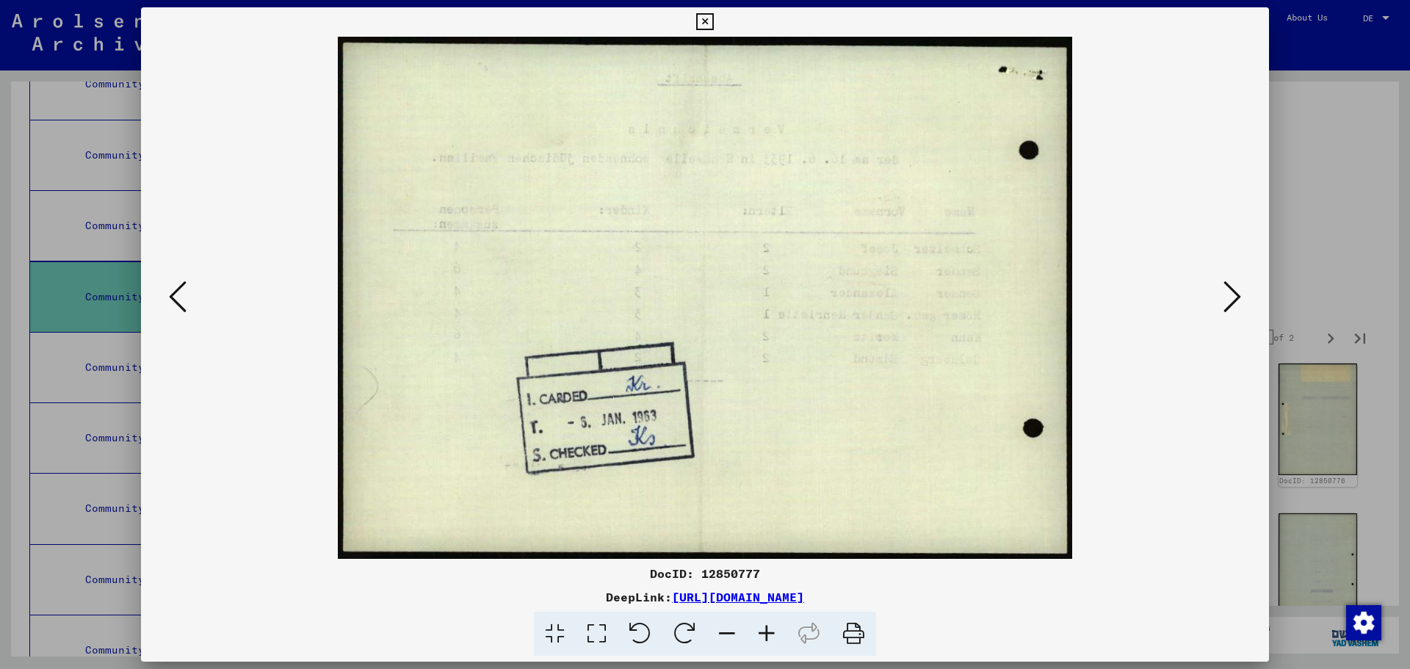
click at [186, 300] on icon at bounding box center [178, 296] width 18 height 35
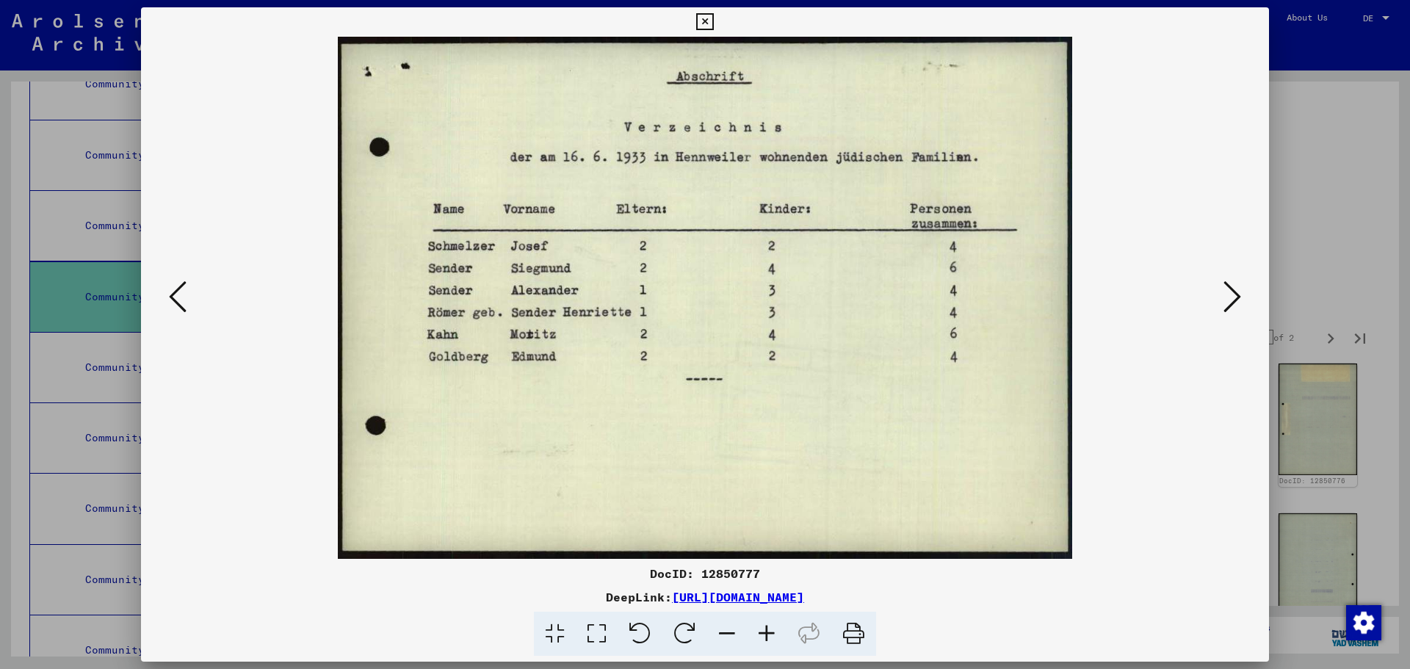
click at [186, 300] on icon at bounding box center [178, 296] width 18 height 35
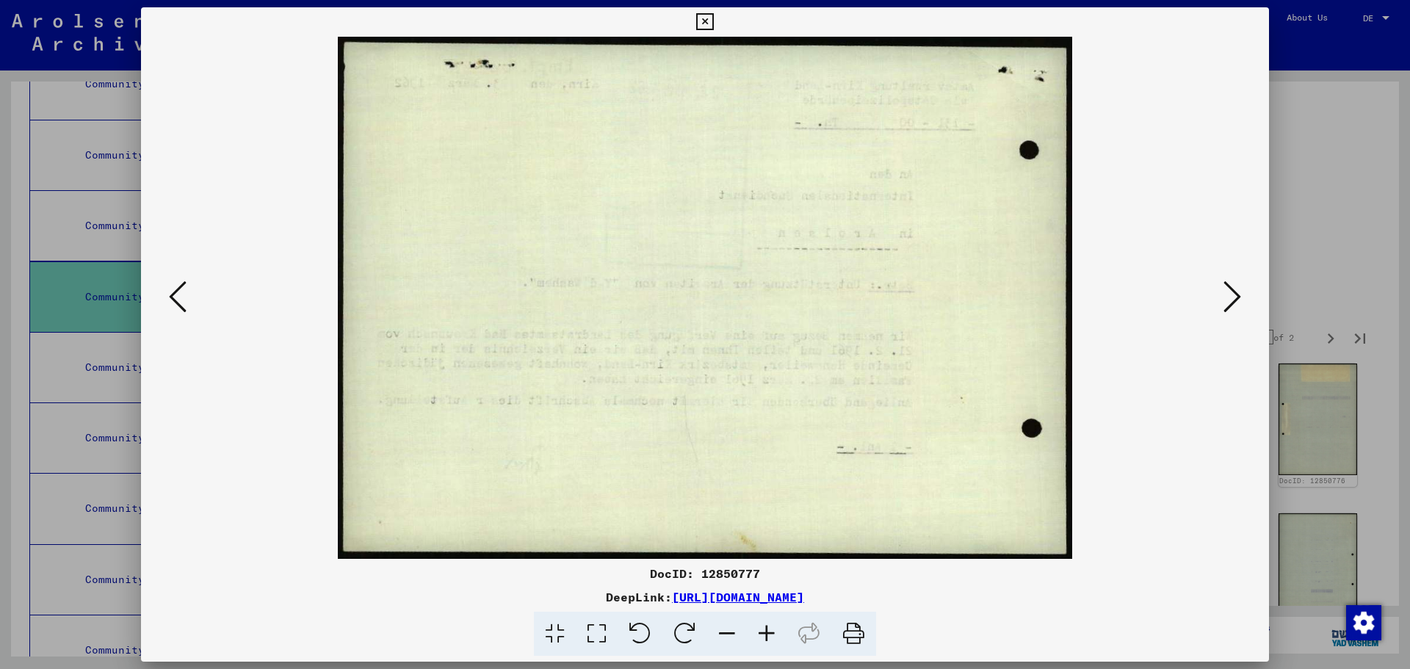
click at [186, 300] on icon at bounding box center [178, 296] width 18 height 35
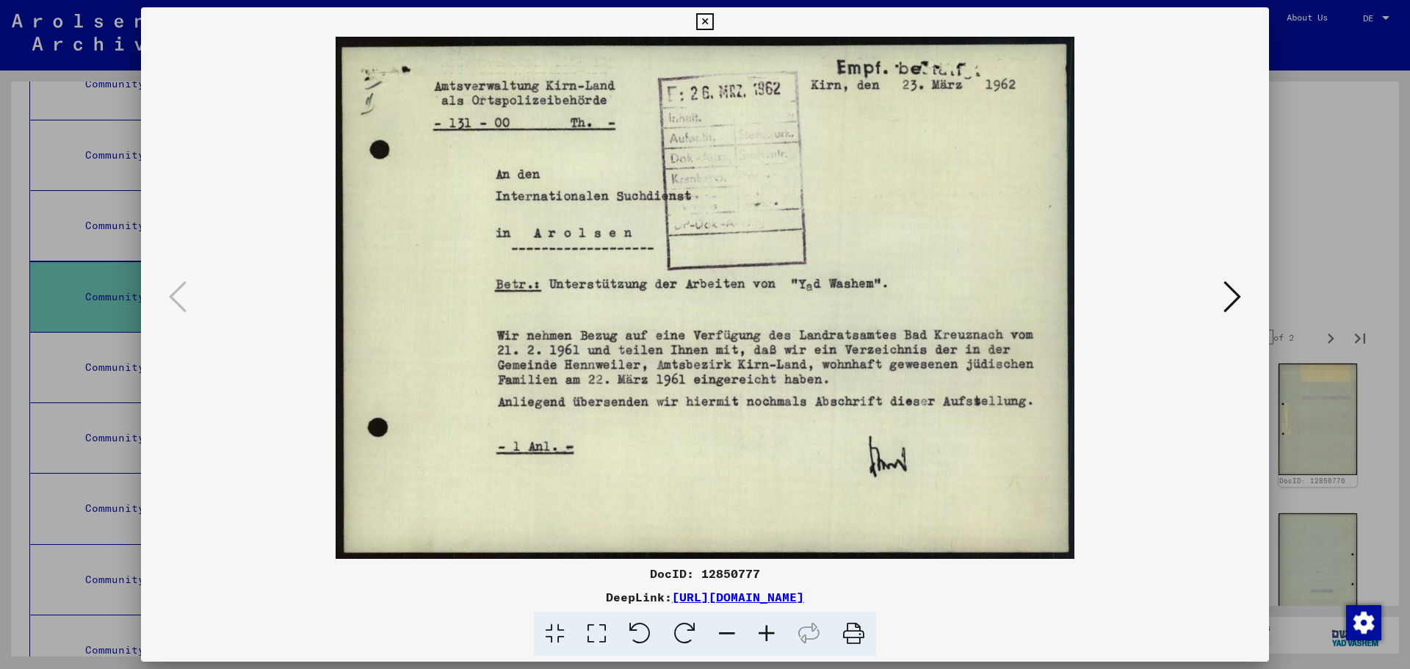
click at [1223, 306] on icon at bounding box center [1232, 296] width 18 height 35
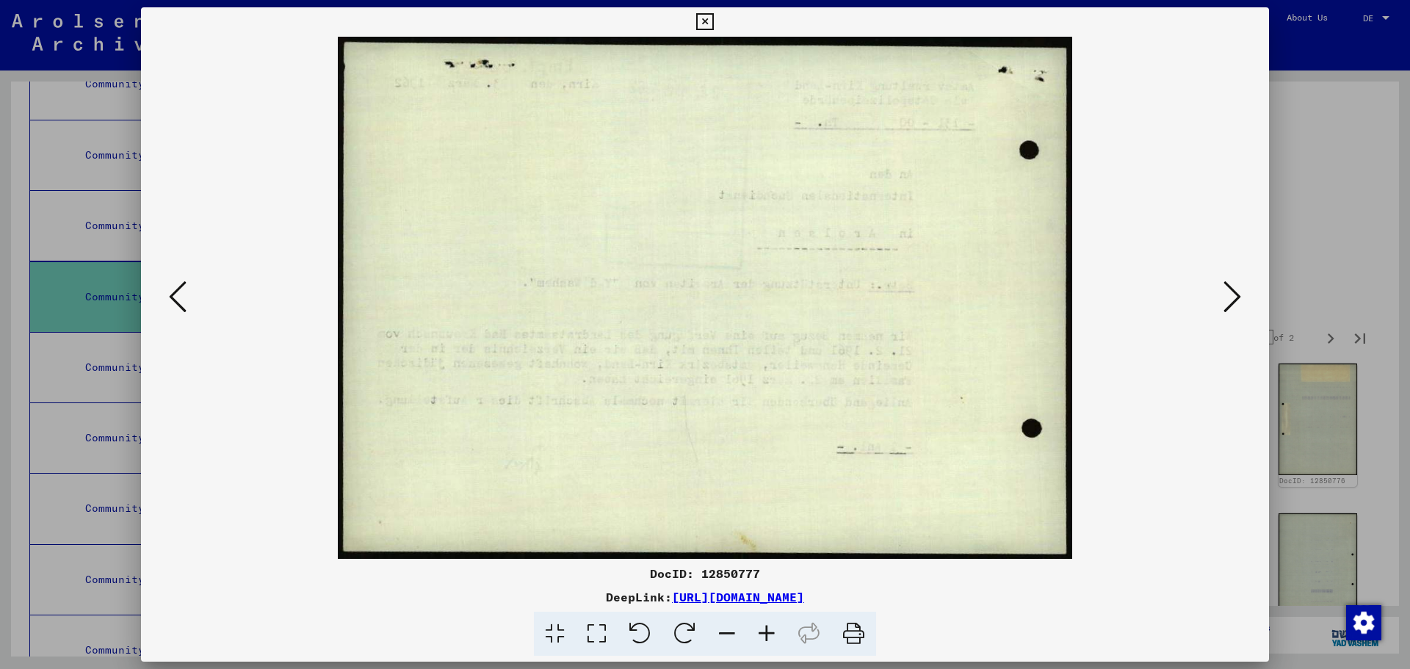
click at [1223, 306] on icon at bounding box center [1232, 296] width 18 height 35
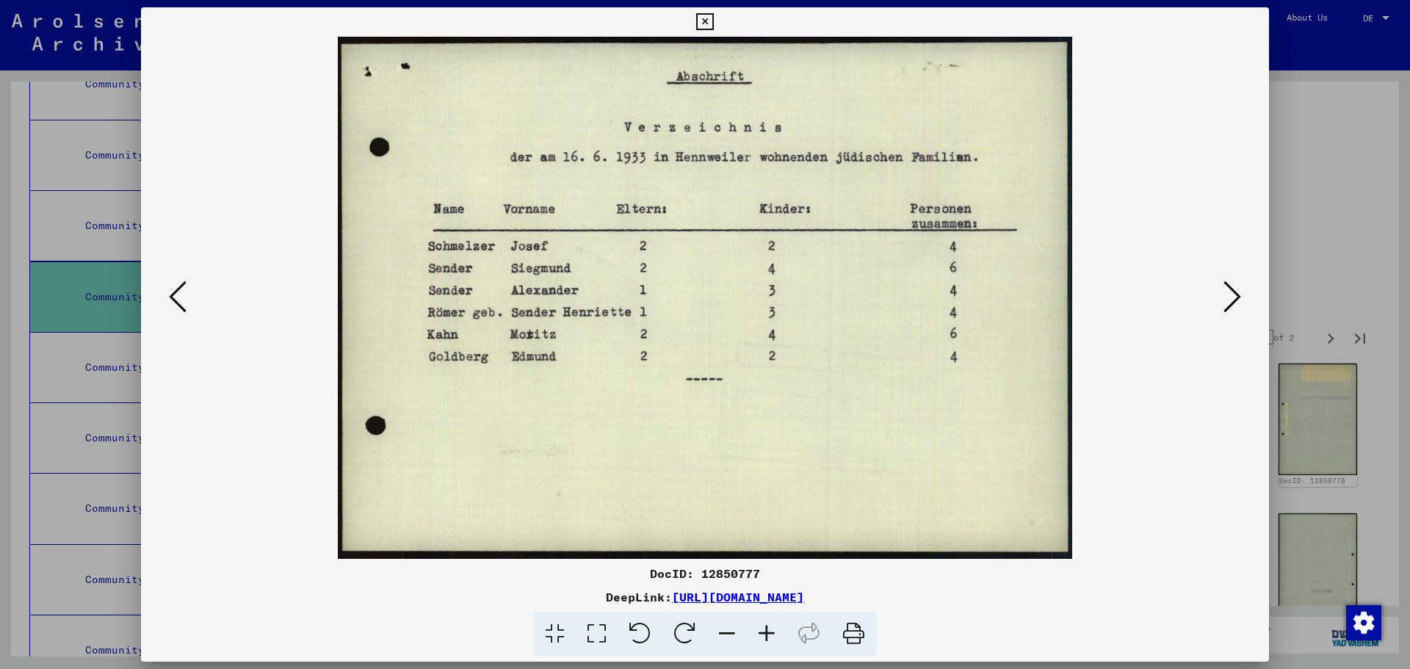
click at [1223, 306] on icon at bounding box center [1232, 296] width 18 height 35
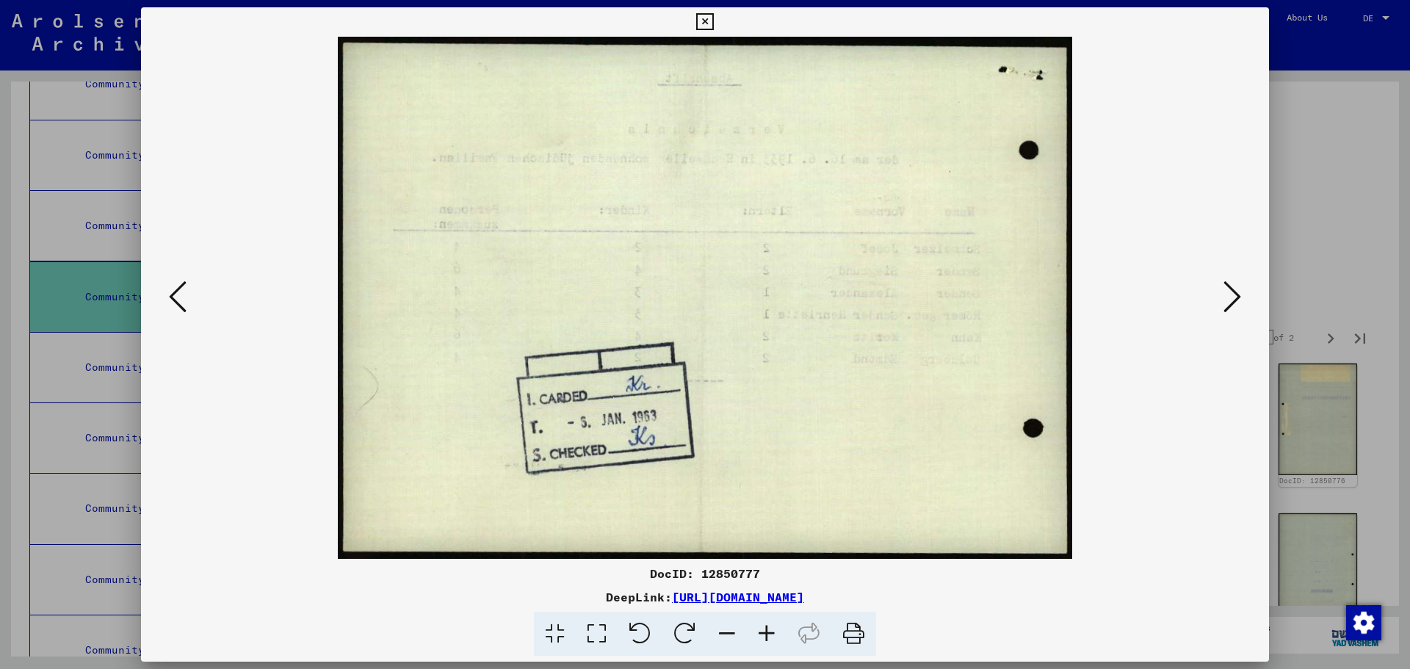
click at [1223, 306] on icon at bounding box center [1232, 296] width 18 height 35
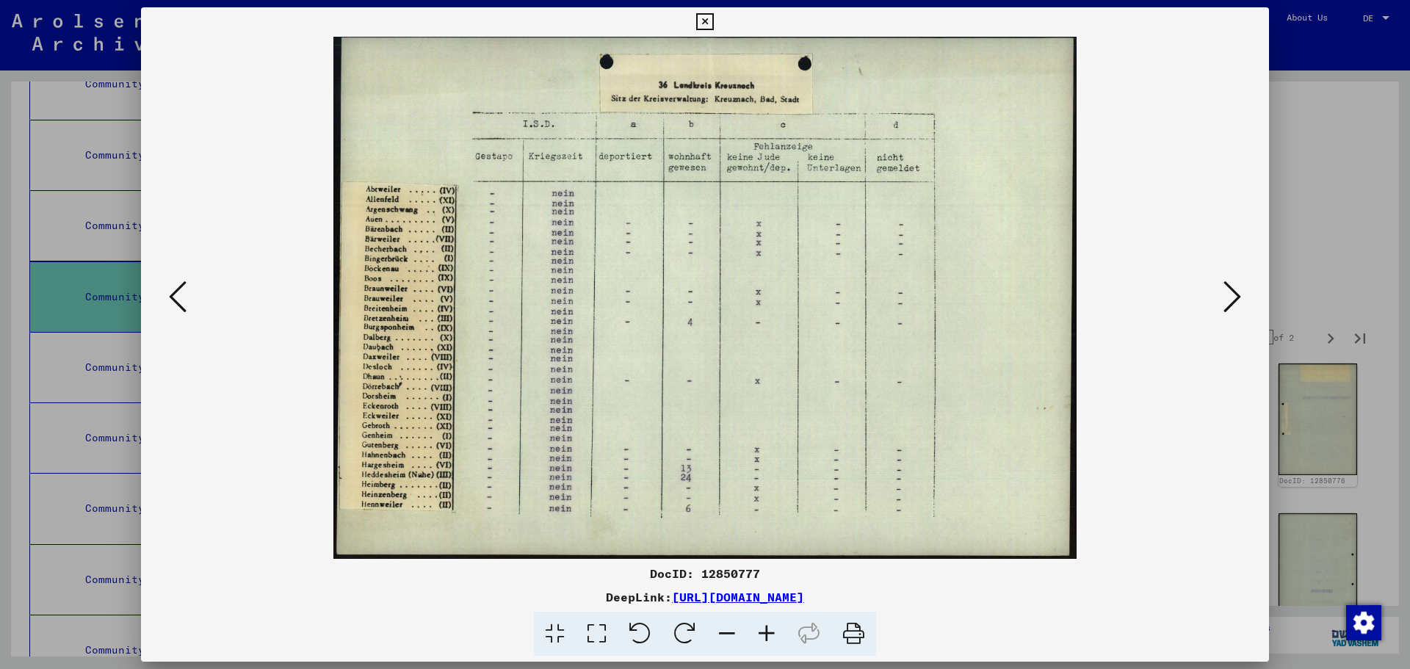
click at [1223, 306] on icon at bounding box center [1232, 296] width 18 height 35
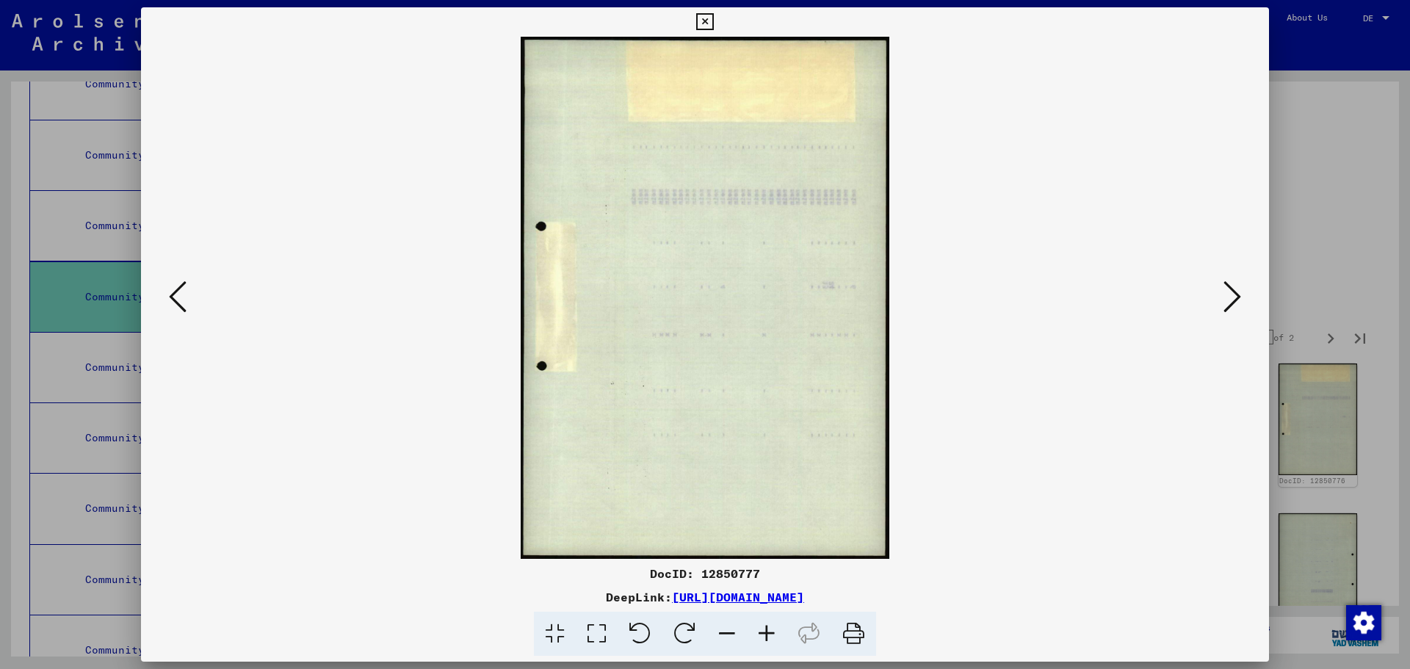
click at [1223, 306] on icon at bounding box center [1232, 296] width 18 height 35
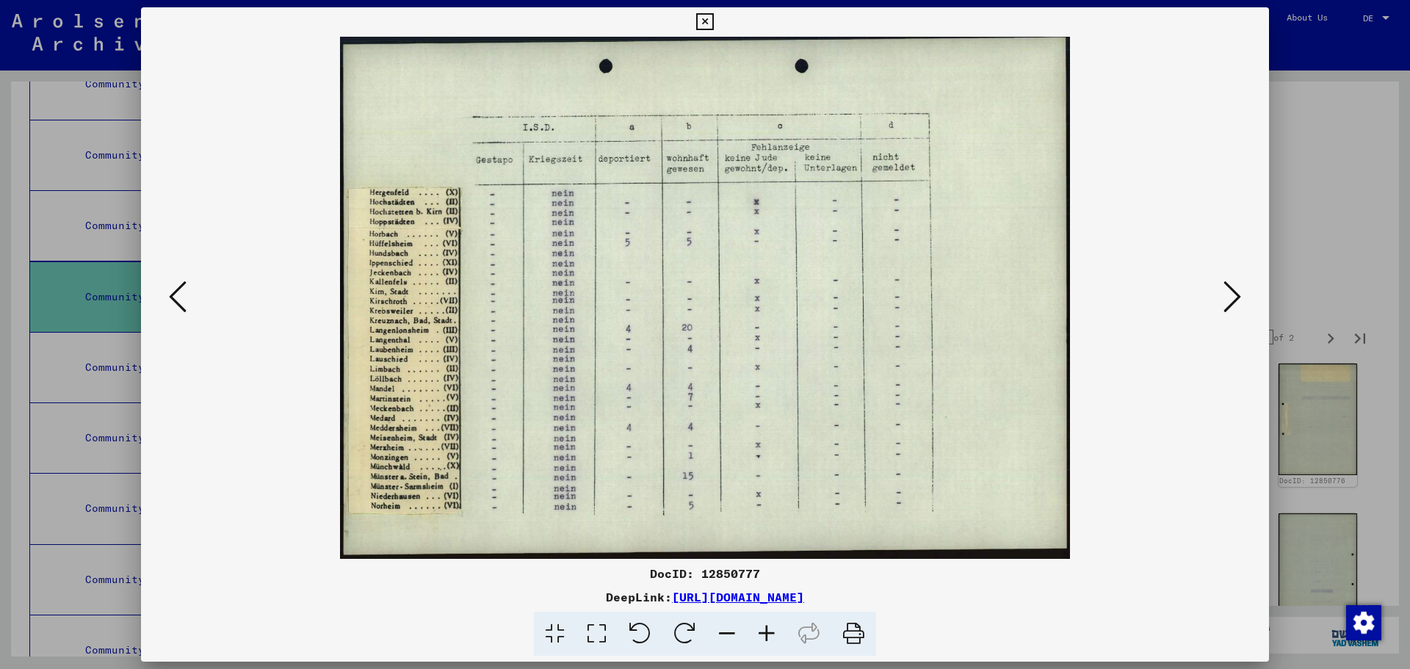
click at [1223, 306] on icon at bounding box center [1232, 296] width 18 height 35
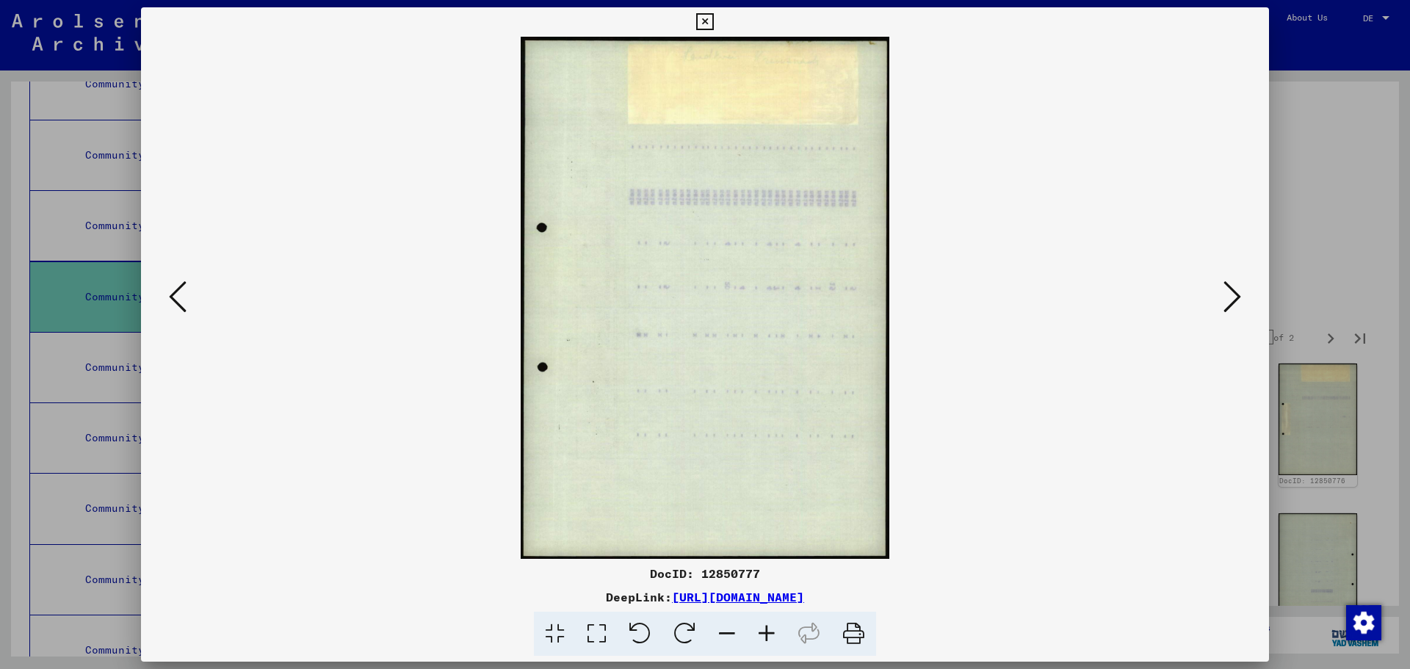
click at [1223, 306] on icon at bounding box center [1232, 296] width 18 height 35
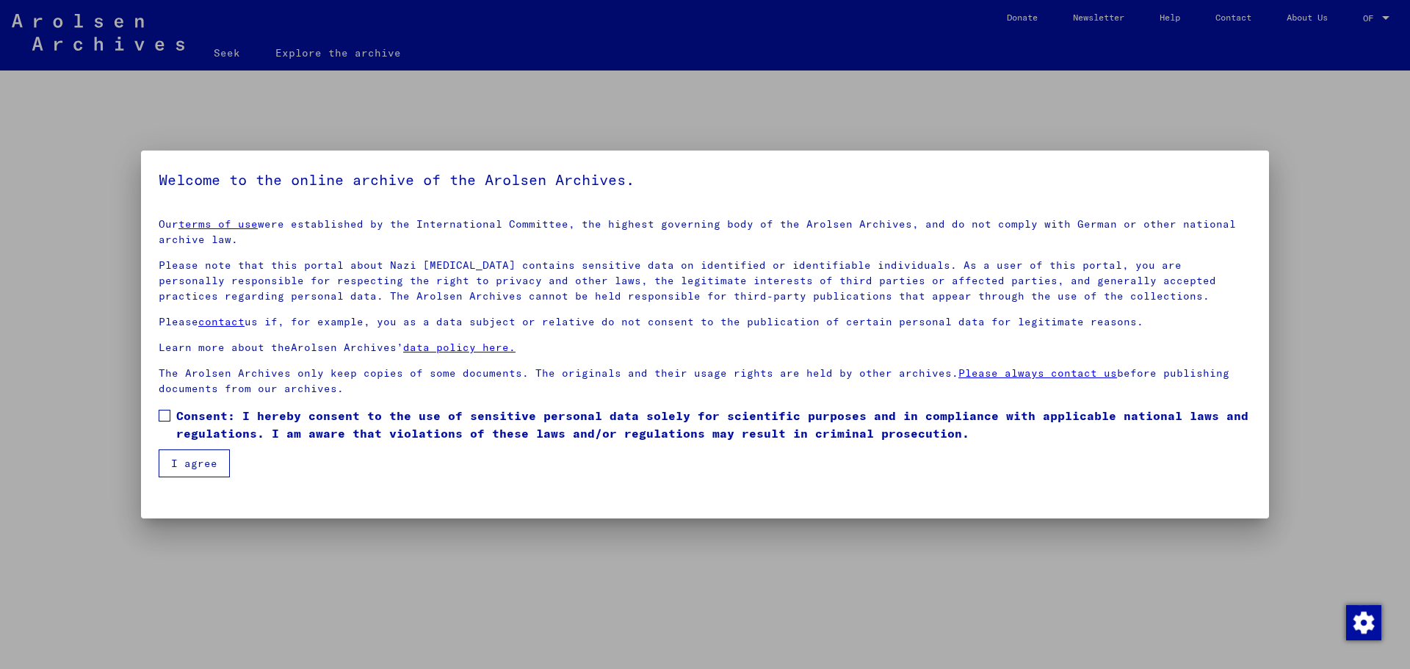
click at [162, 411] on span at bounding box center [165, 416] width 12 height 12
drag, startPoint x: 173, startPoint y: 465, endPoint x: 267, endPoint y: 482, distance: 96.3
click at [173, 465] on font "I agree" at bounding box center [194, 463] width 46 height 13
